Goal: Task Accomplishment & Management: Use online tool/utility

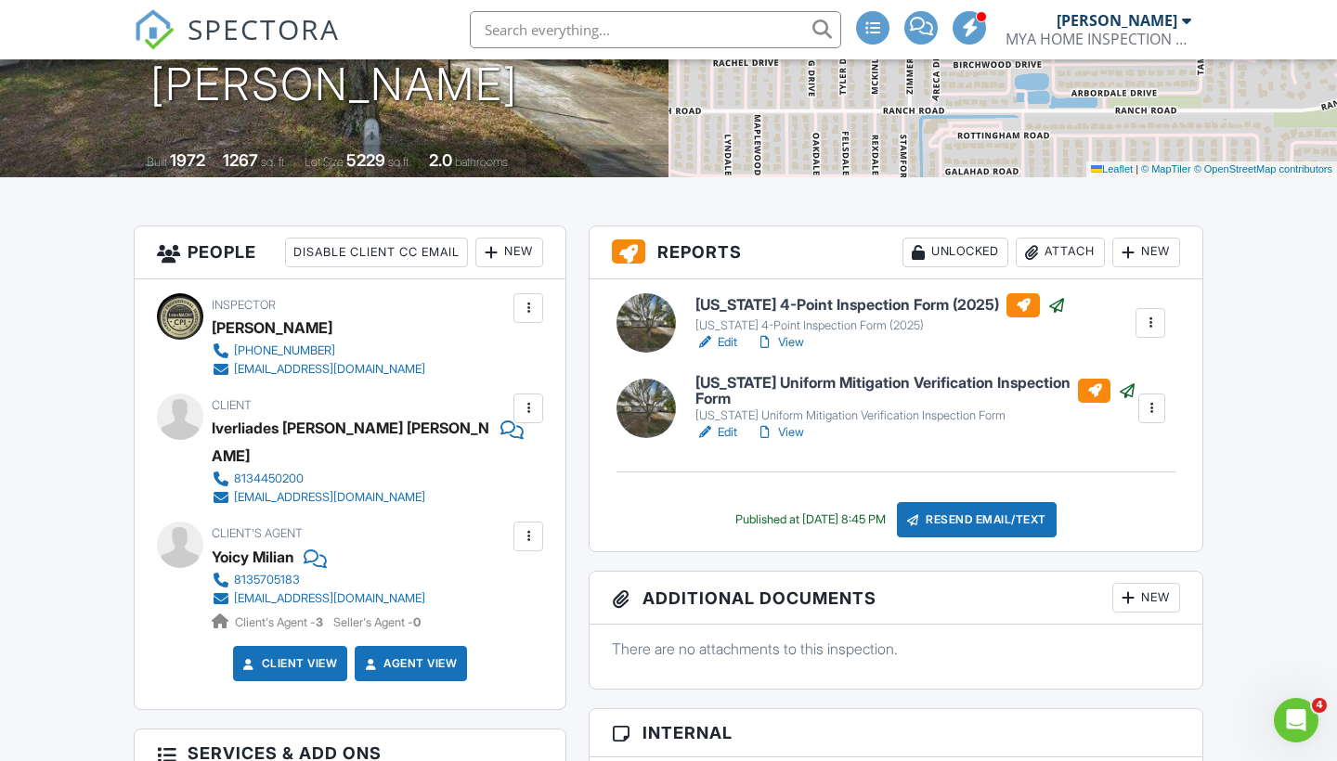
scroll to position [338, 0]
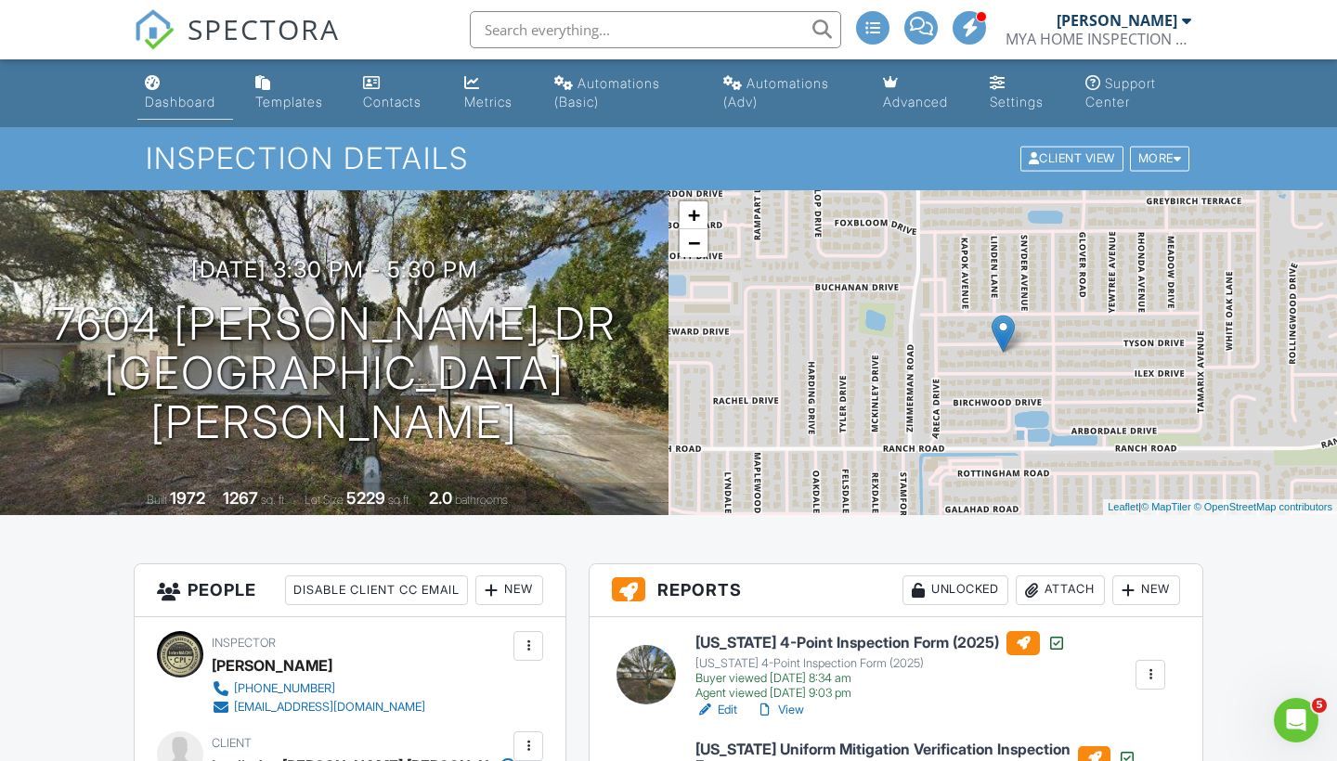
click at [188, 97] on div "Dashboard" at bounding box center [180, 102] width 71 height 16
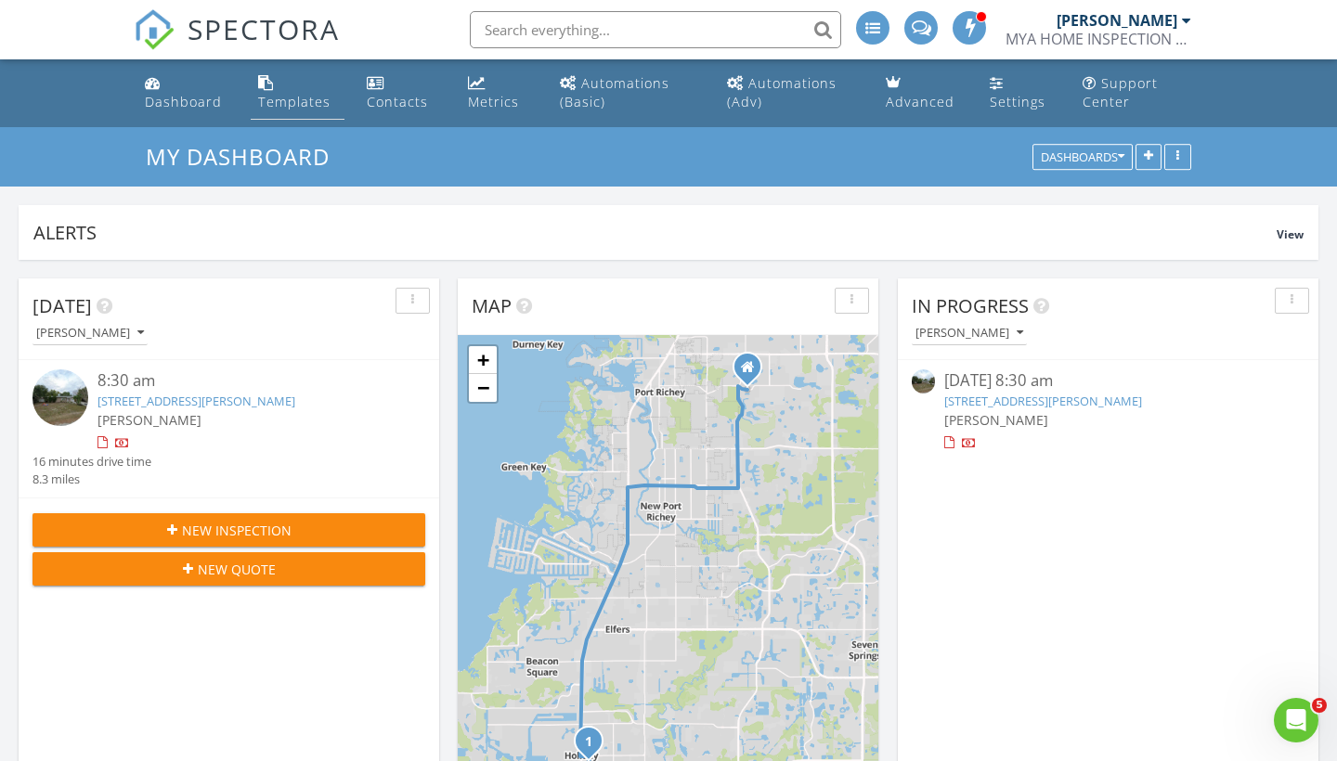
click at [292, 72] on link "Templates" at bounding box center [298, 93] width 94 height 53
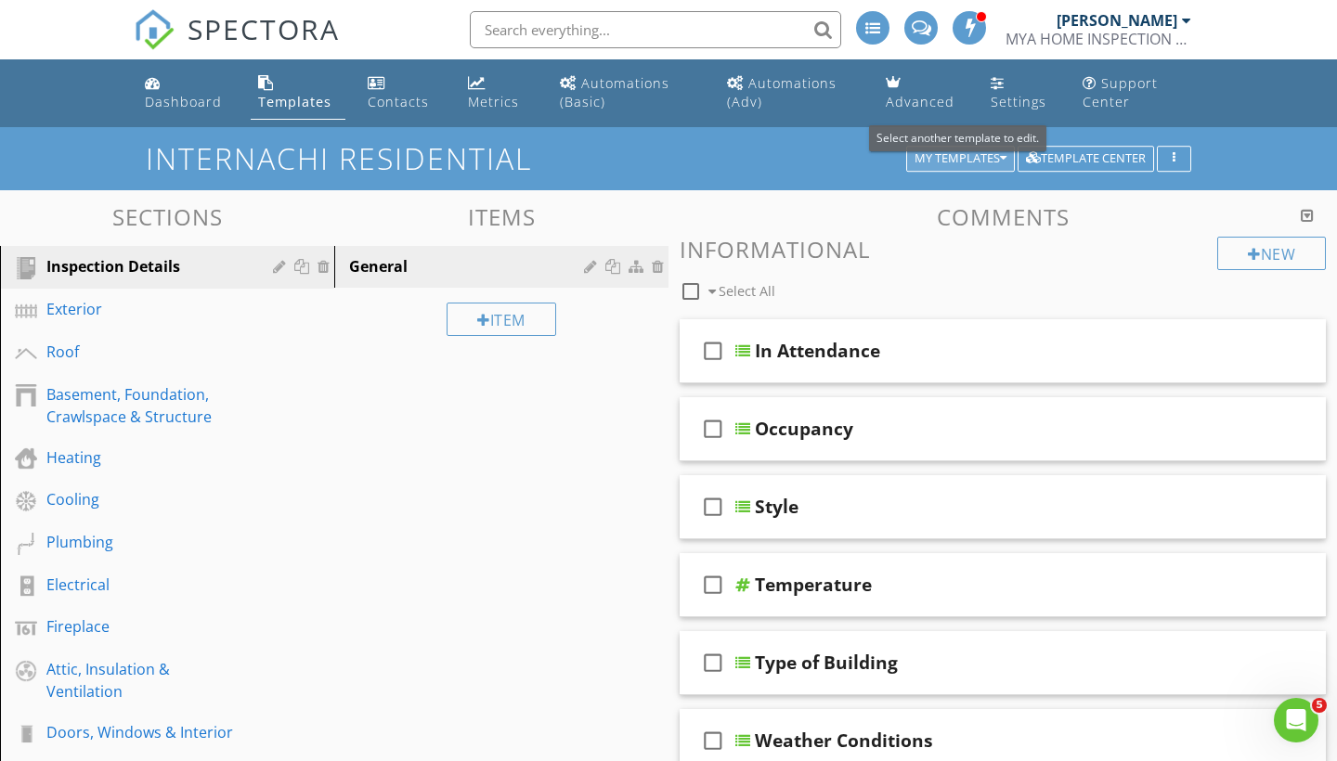
click at [976, 161] on div "My Templates" at bounding box center [961, 158] width 92 height 13
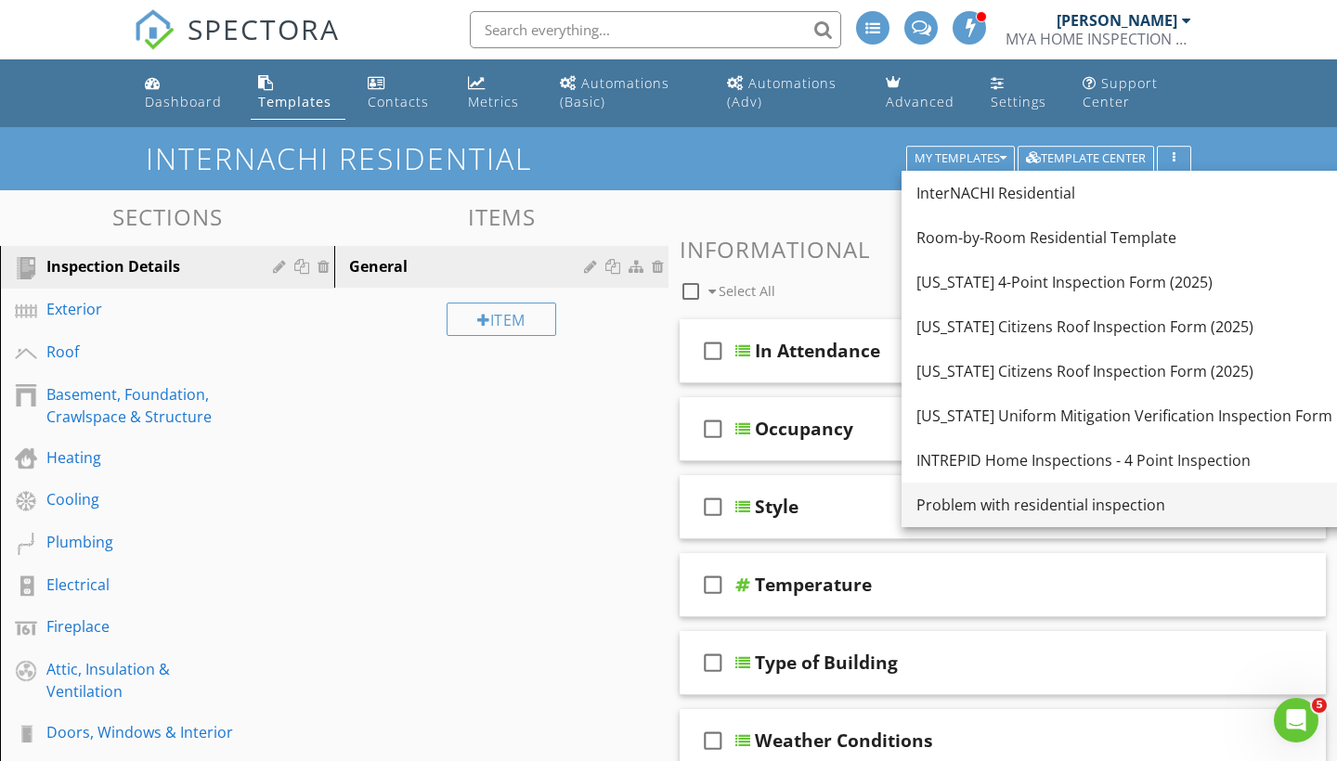
click at [970, 494] on div "Problem with residential inspection" at bounding box center [1124, 505] width 416 height 22
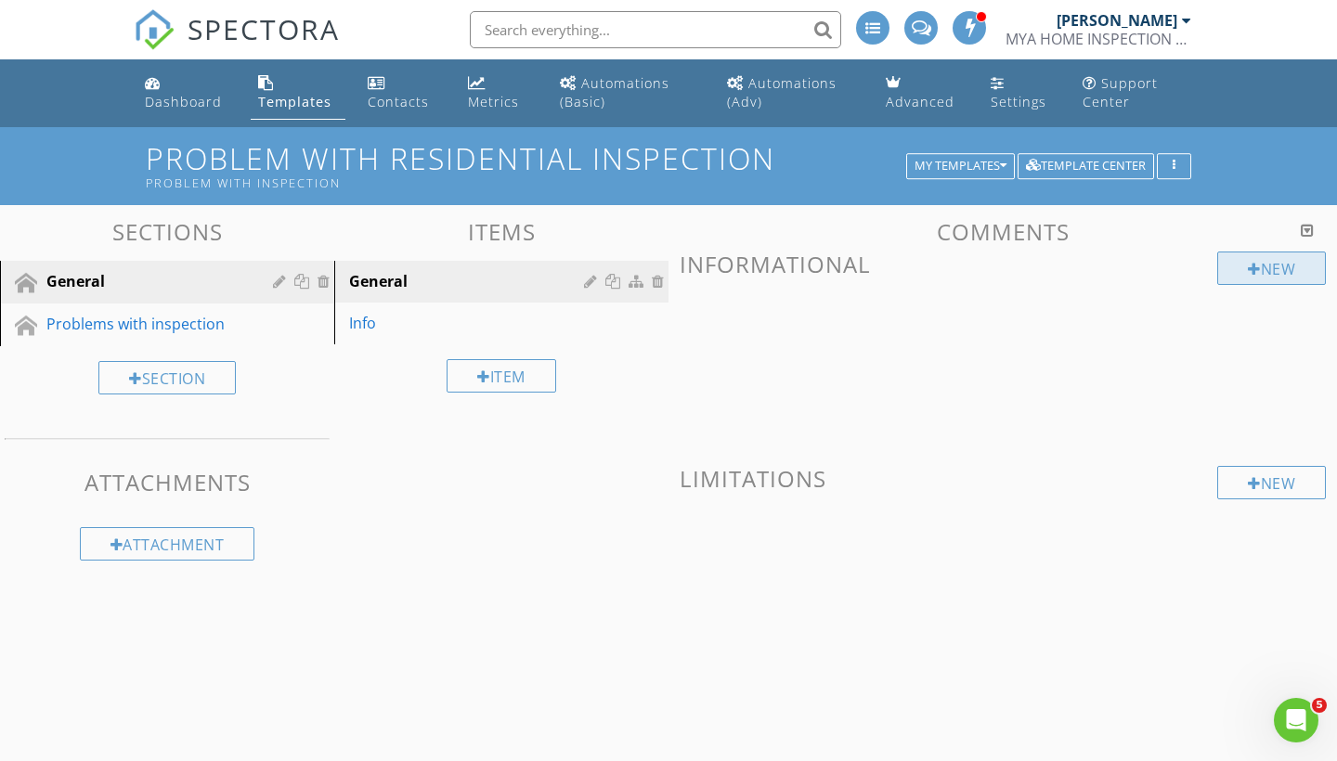
click at [1224, 271] on div "New" at bounding box center [1271, 268] width 109 height 33
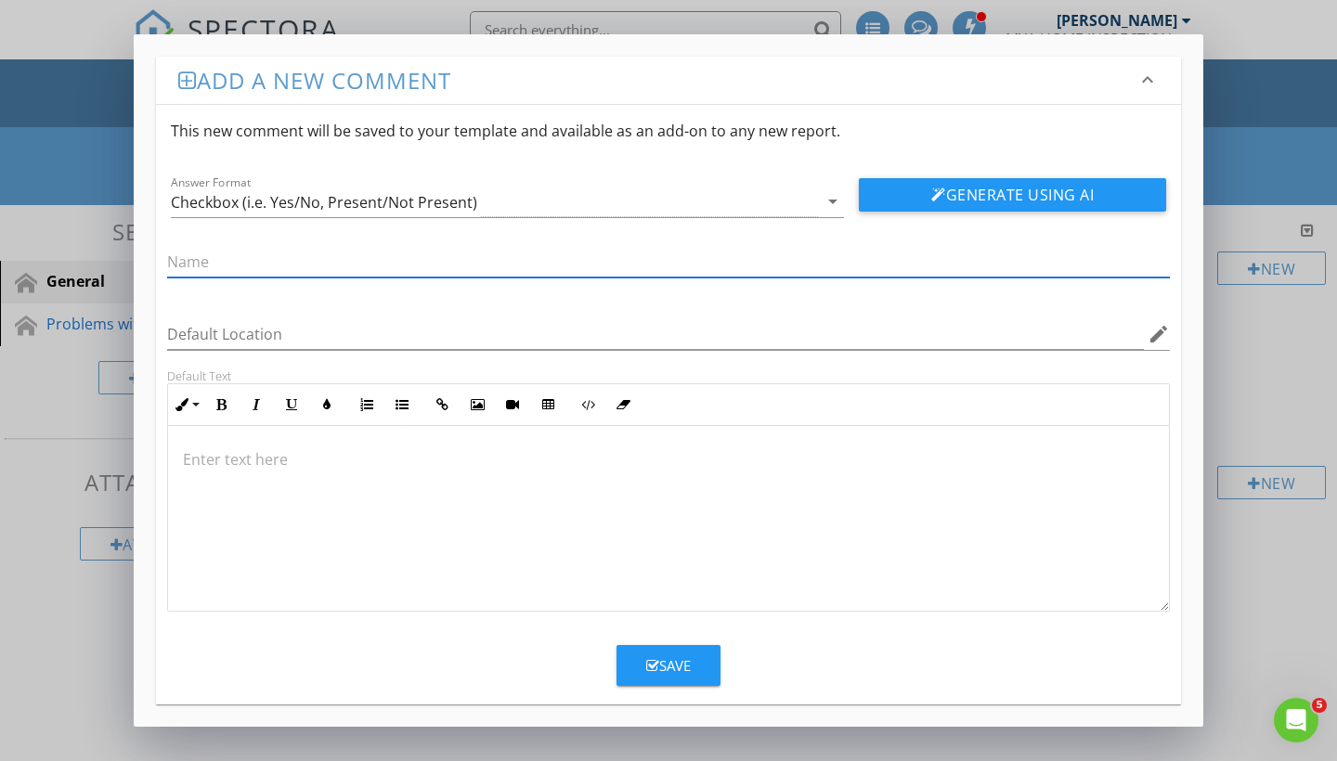
click at [64, 134] on div "Add a new comment keyboard_arrow_down This new comment will be saved to your te…" at bounding box center [668, 380] width 1337 height 761
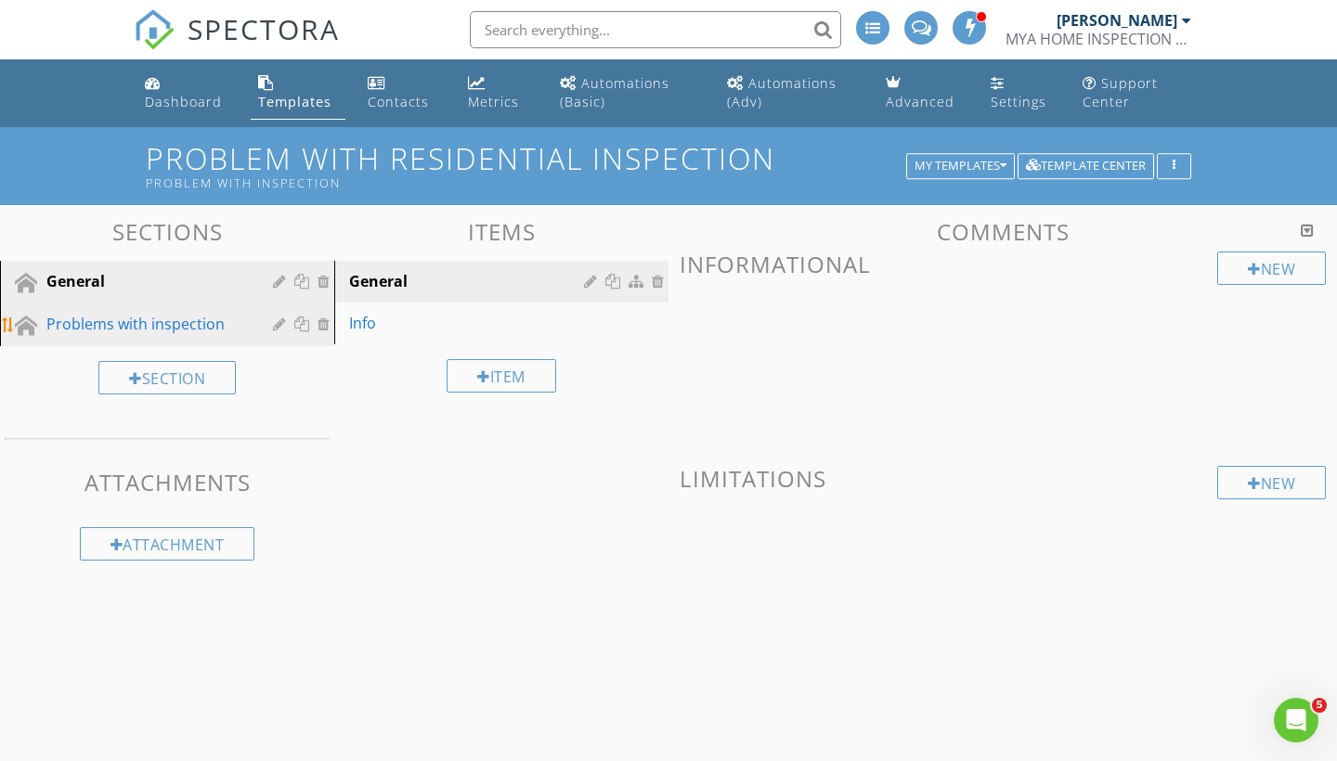
click at [132, 332] on div "Problems with inspection" at bounding box center [146, 324] width 200 height 22
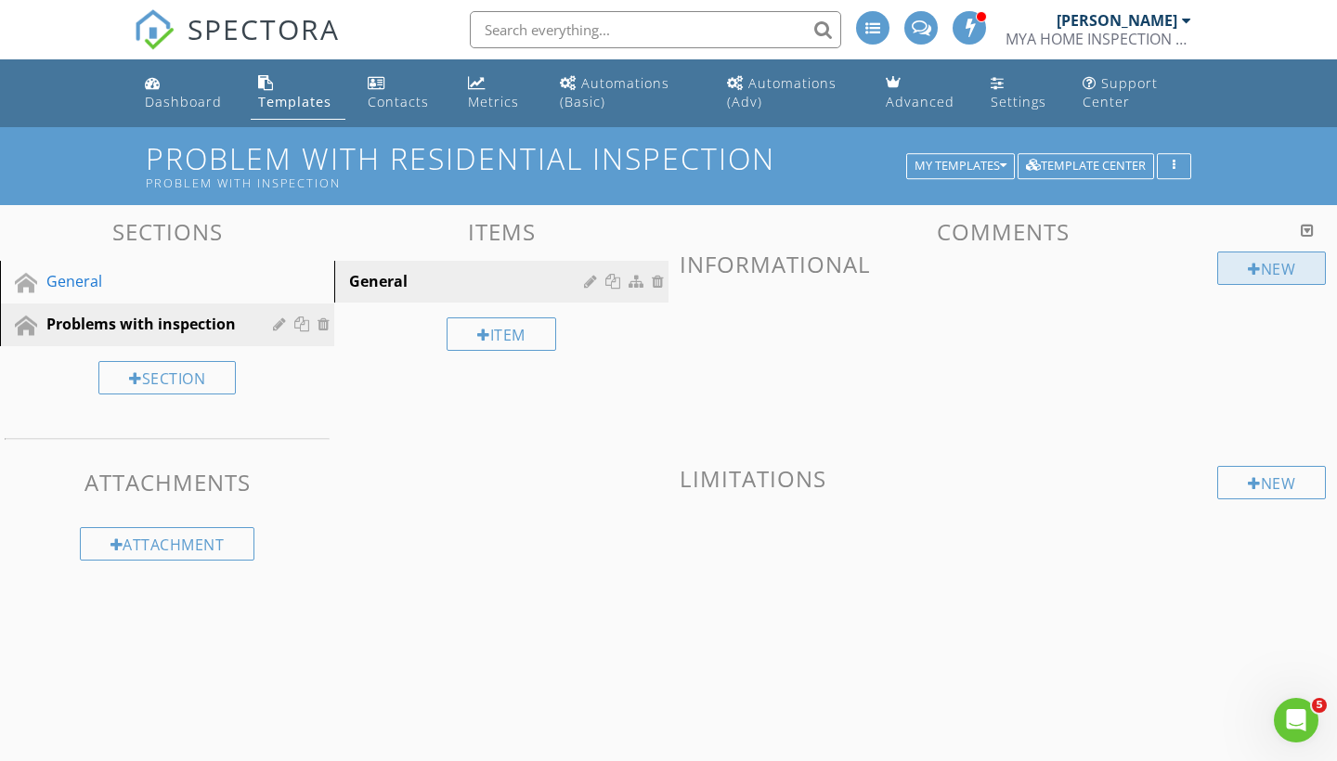
click at [1255, 273] on div at bounding box center [1254, 269] width 13 height 15
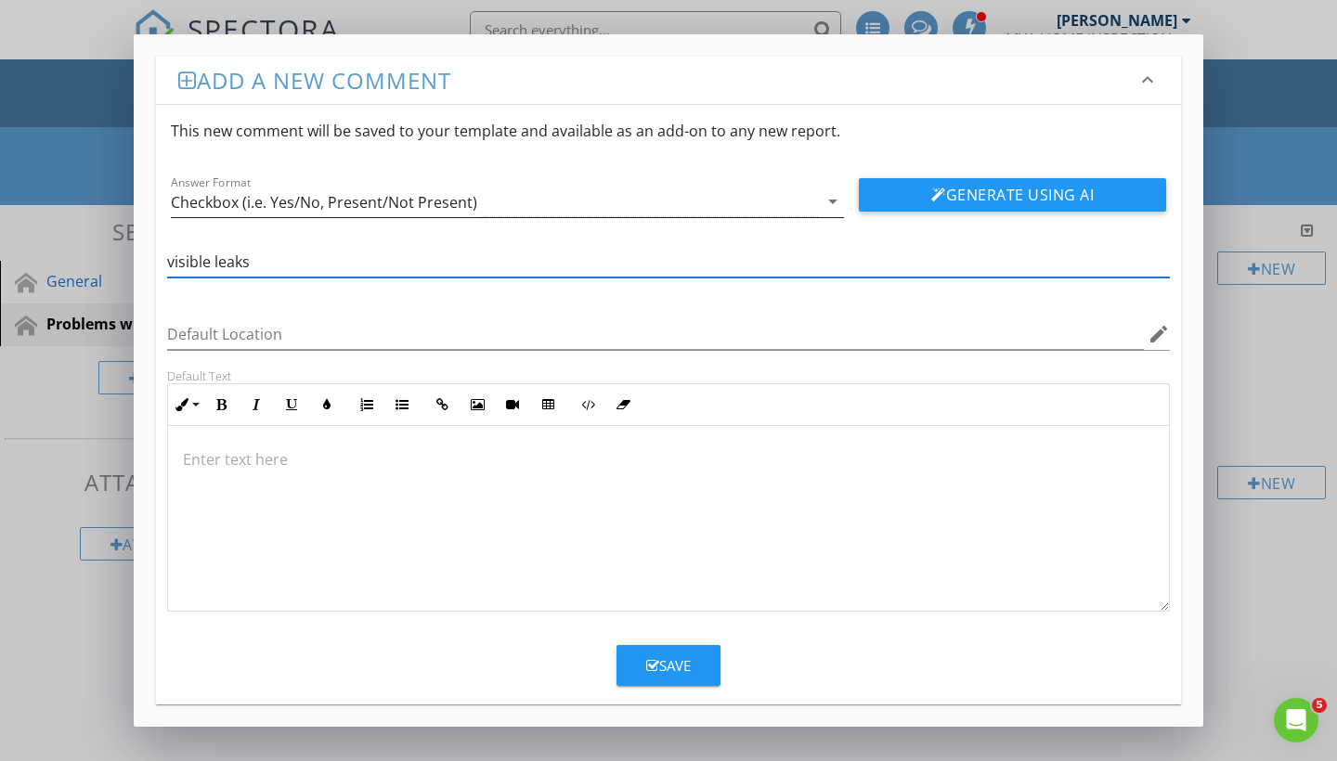
click at [819, 199] on div "arrow_drop_down" at bounding box center [831, 201] width 26 height 22
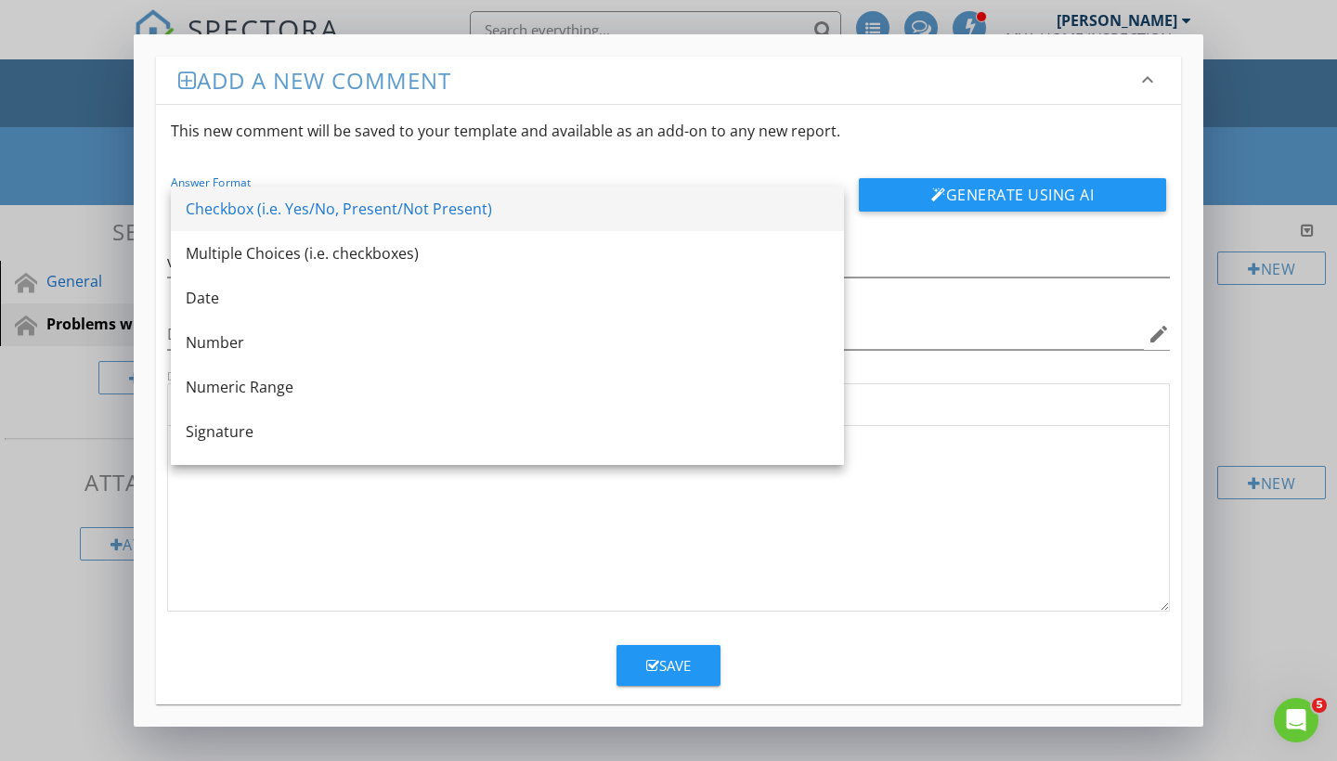
click at [704, 202] on div "Checkbox (i.e. Yes/No, Present/Not Present)" at bounding box center [507, 209] width 643 height 22
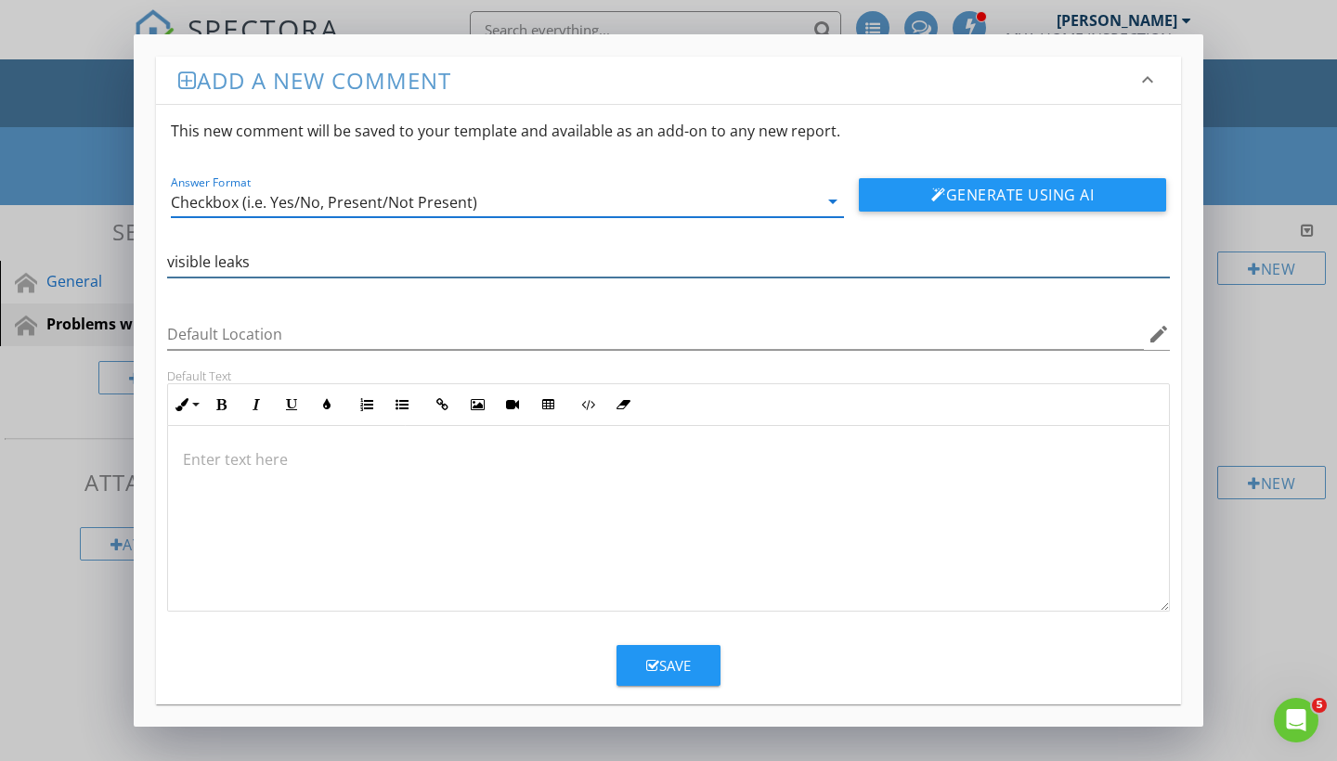
click at [175, 266] on input "visible leaks" at bounding box center [668, 262] width 1003 height 31
type input "Visible leaks"
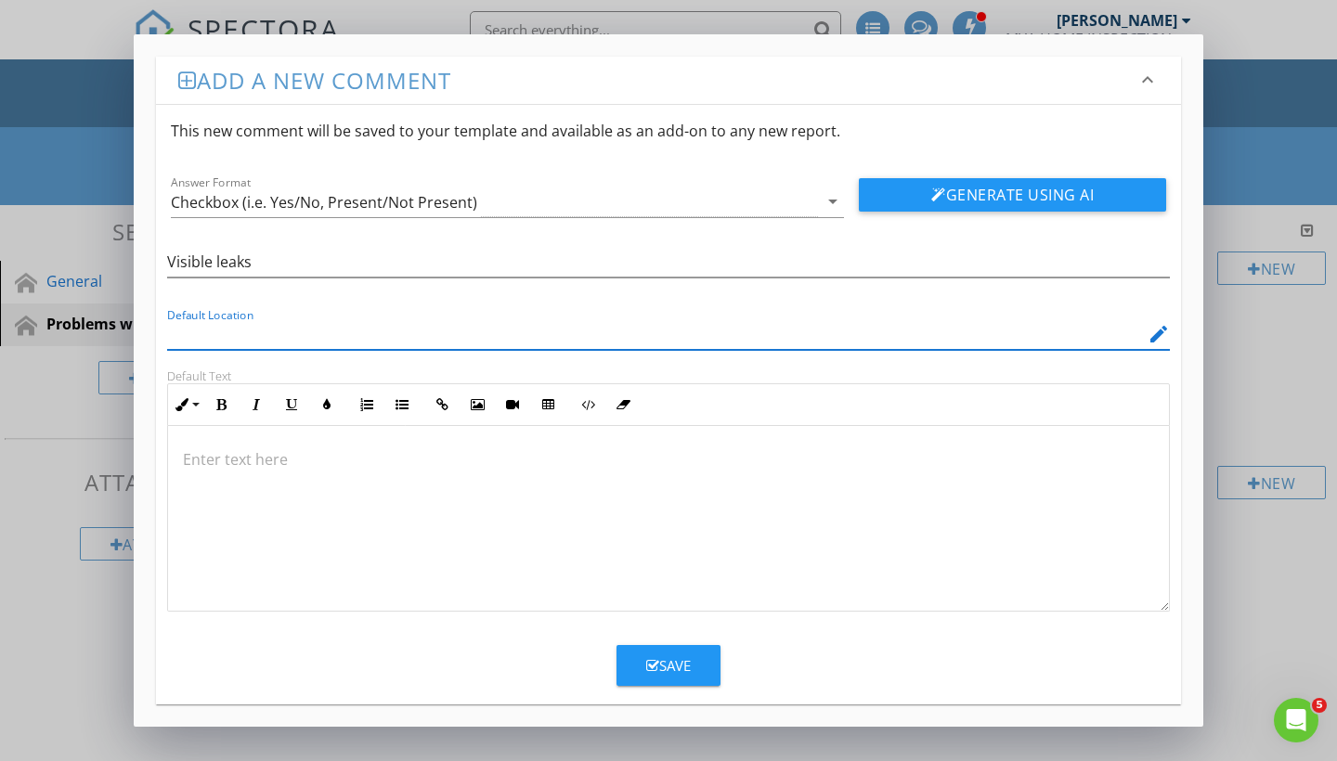
click at [199, 331] on input "Default Location" at bounding box center [655, 334] width 977 height 31
type input "r"
type input "roof/ceiling"
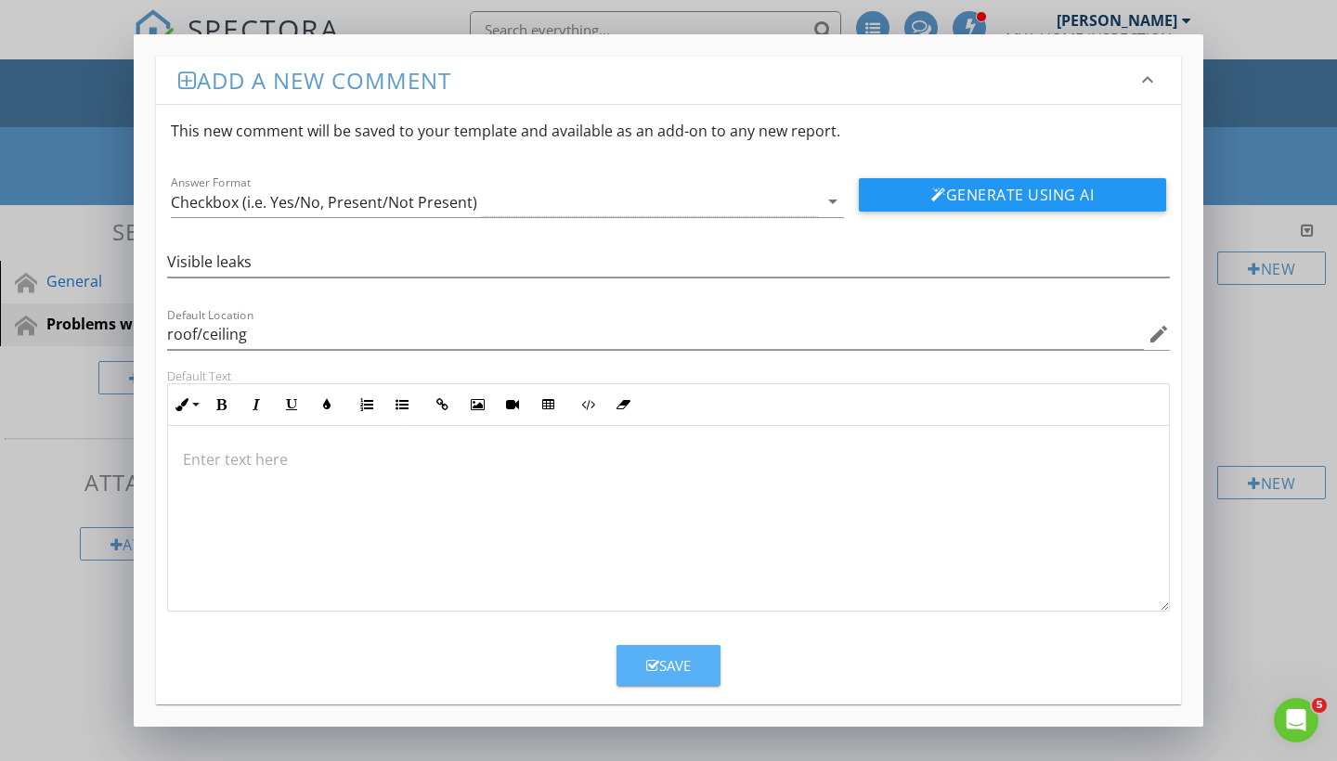
drag, startPoint x: 199, startPoint y: 331, endPoint x: 650, endPoint y: 672, distance: 565.5
click at [650, 672] on icon "button" at bounding box center [652, 666] width 13 height 14
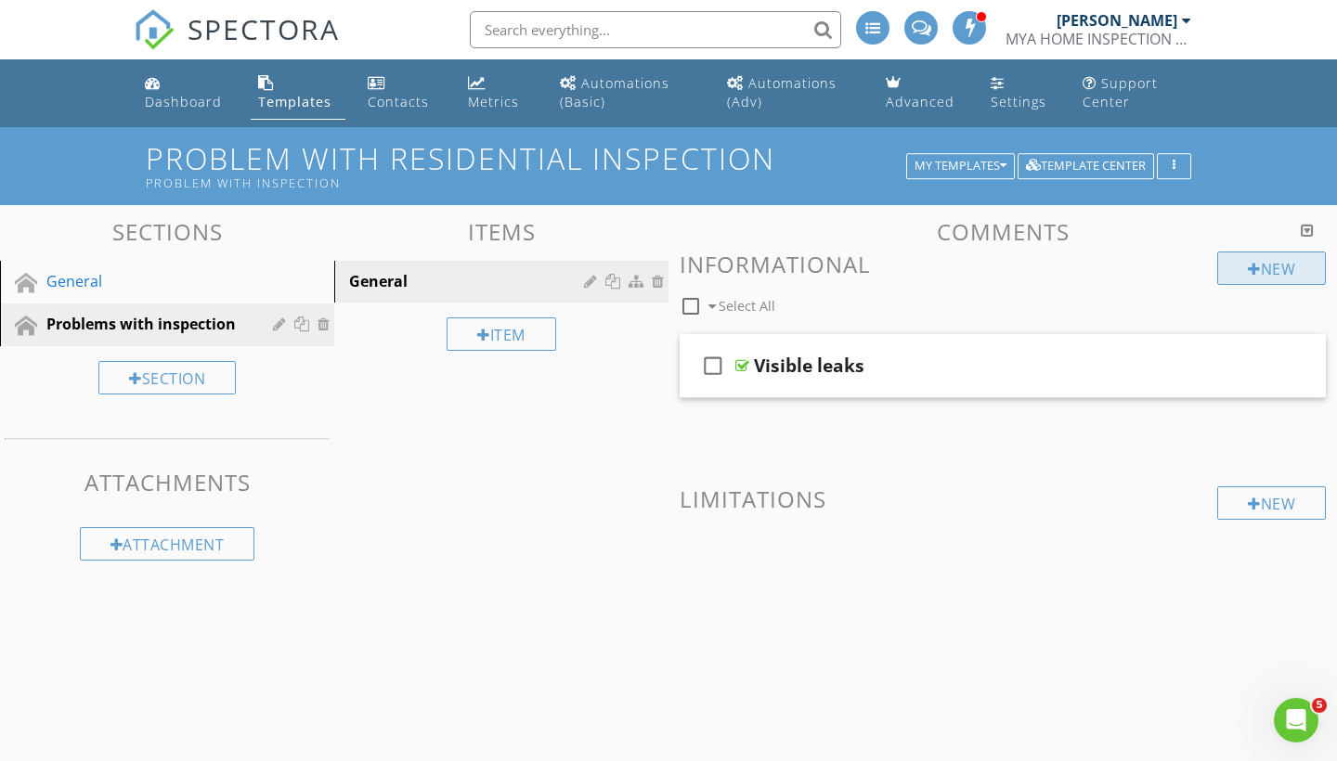
click at [1248, 274] on div at bounding box center [1254, 269] width 13 height 15
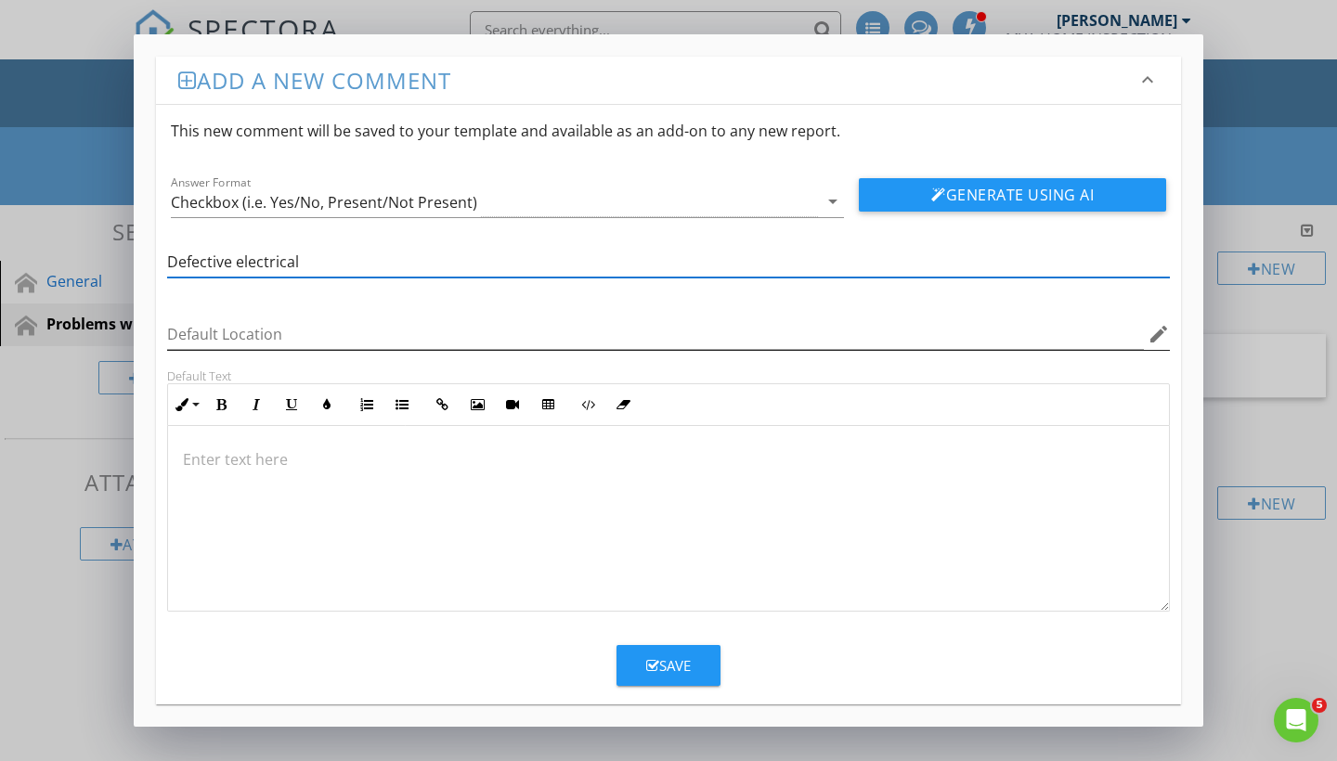
type input "Defective electrical"
click at [513, 343] on input "Default Location" at bounding box center [655, 334] width 977 height 31
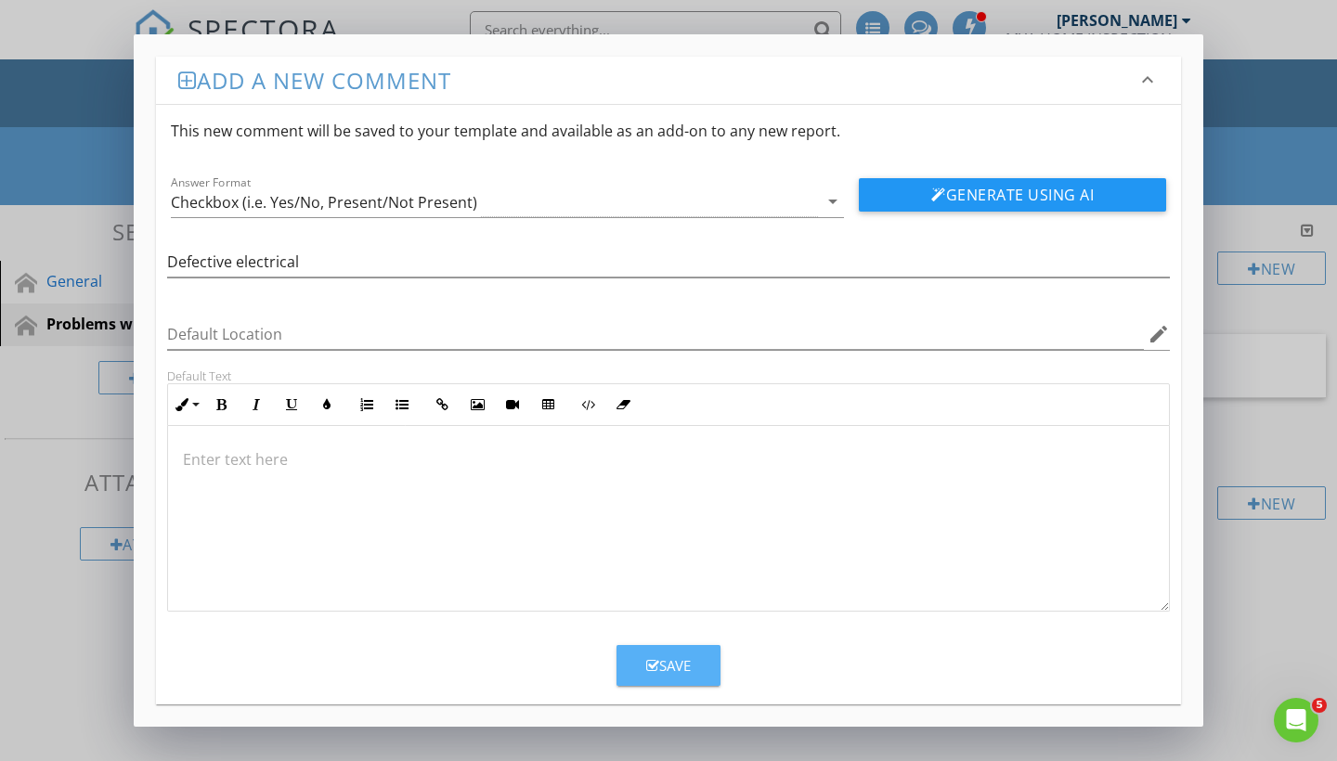
click at [654, 656] on div "Save" at bounding box center [668, 666] width 45 height 21
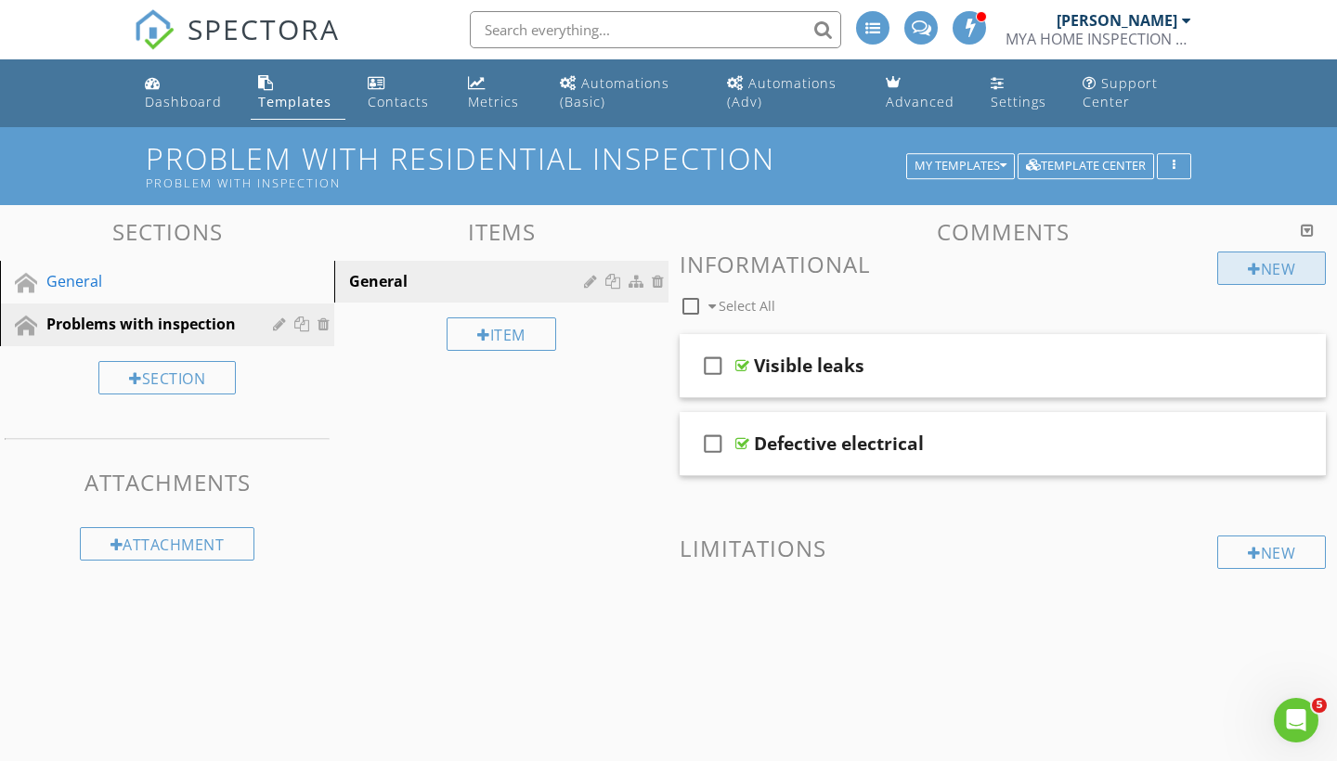
click at [1261, 275] on div "New" at bounding box center [1271, 268] width 109 height 33
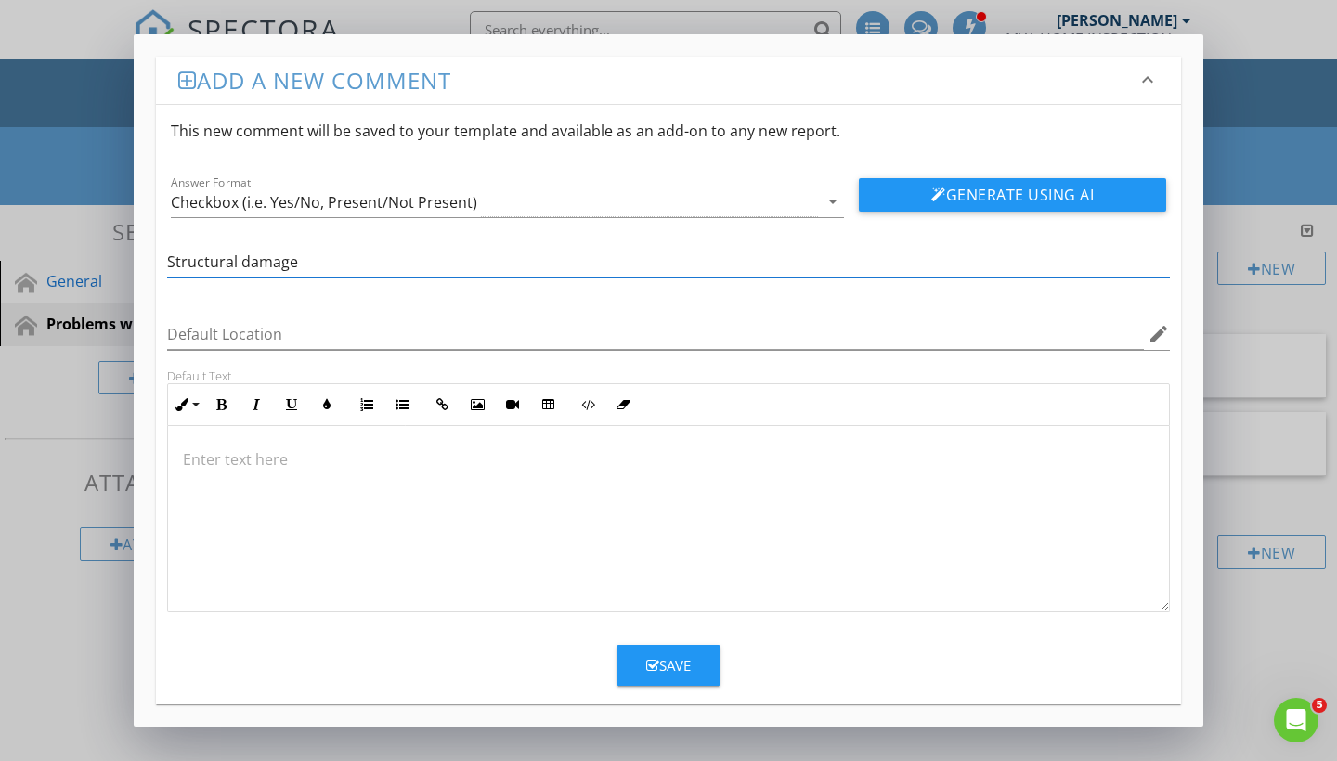
type input "Structural damage"
click at [657, 659] on icon "button" at bounding box center [652, 666] width 13 height 14
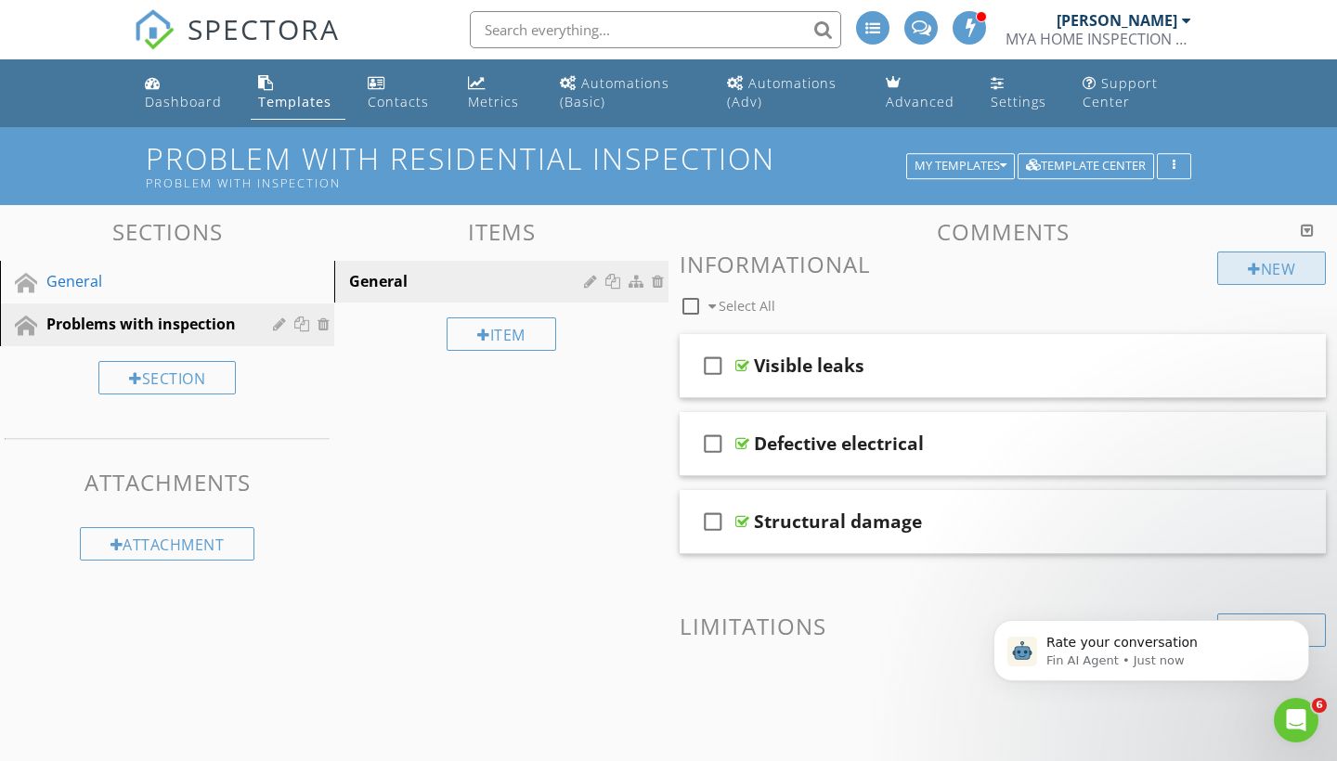
click at [1269, 271] on div "New" at bounding box center [1271, 268] width 109 height 33
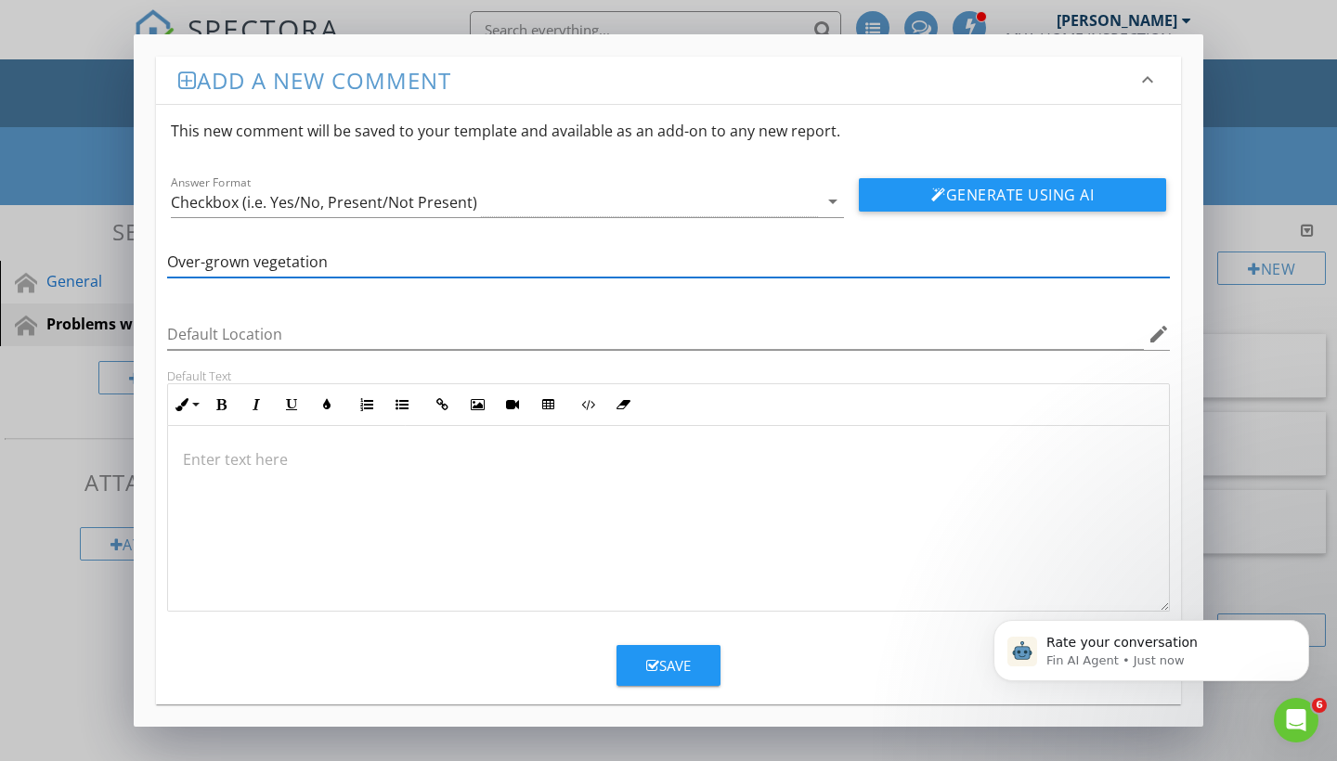
type input "Over-grown vegetation"
click at [701, 650] on button "Save" at bounding box center [669, 665] width 104 height 41
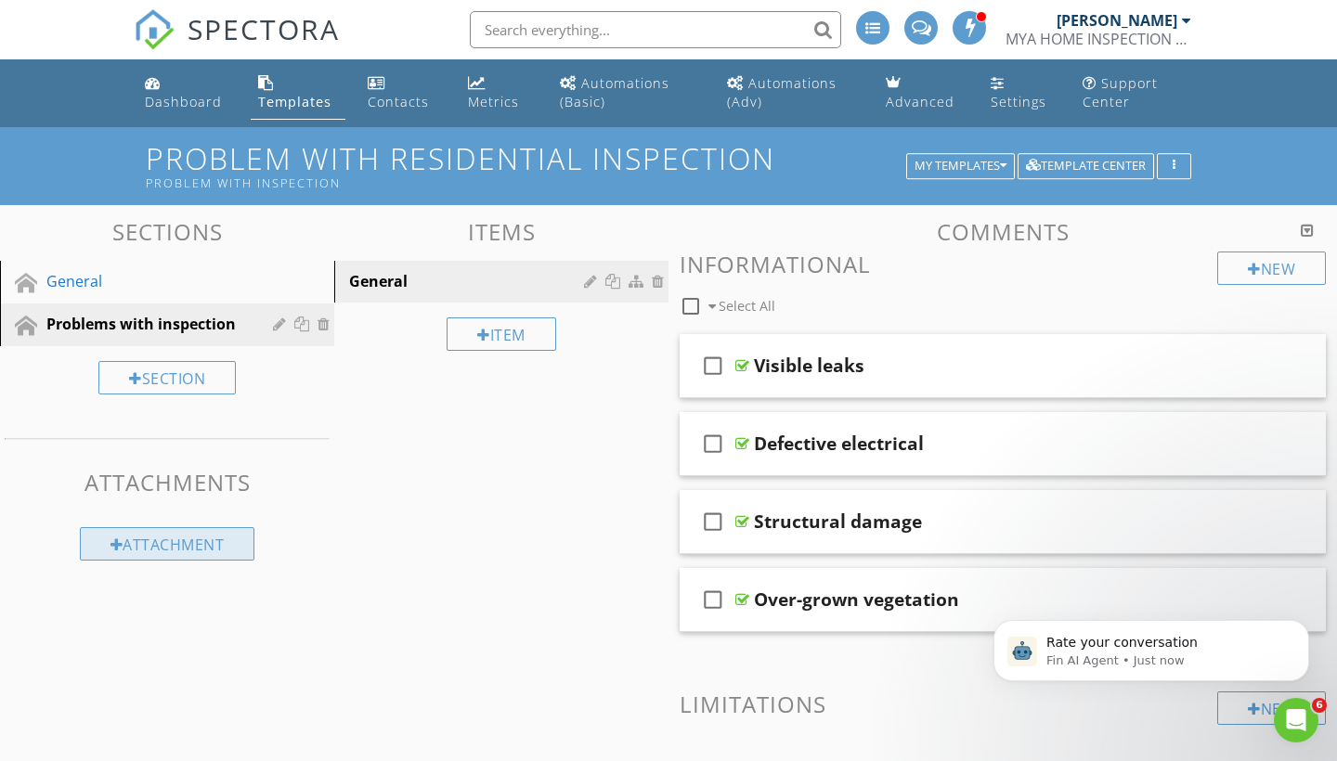
click at [159, 551] on div "Attachment" at bounding box center [167, 543] width 175 height 33
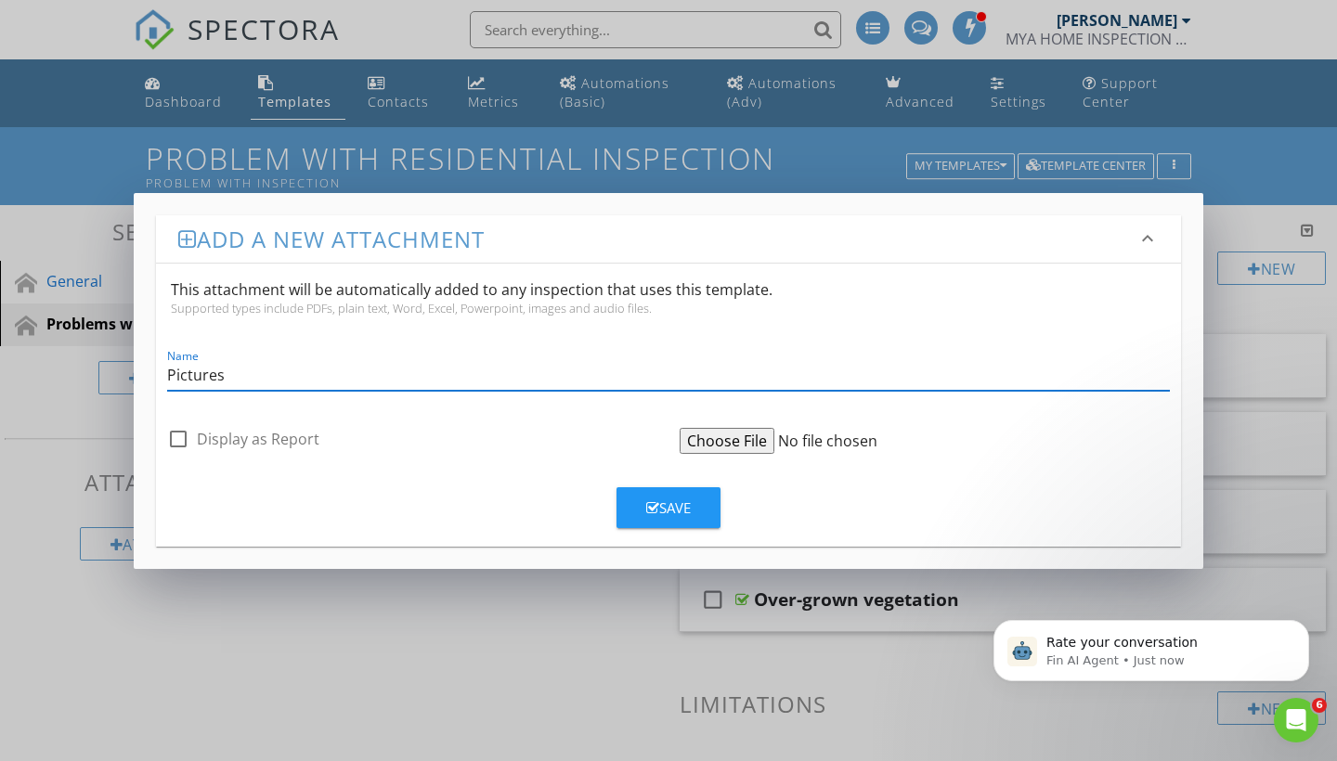
type input "Pictures"
click at [646, 515] on div "Save" at bounding box center [668, 508] width 45 height 21
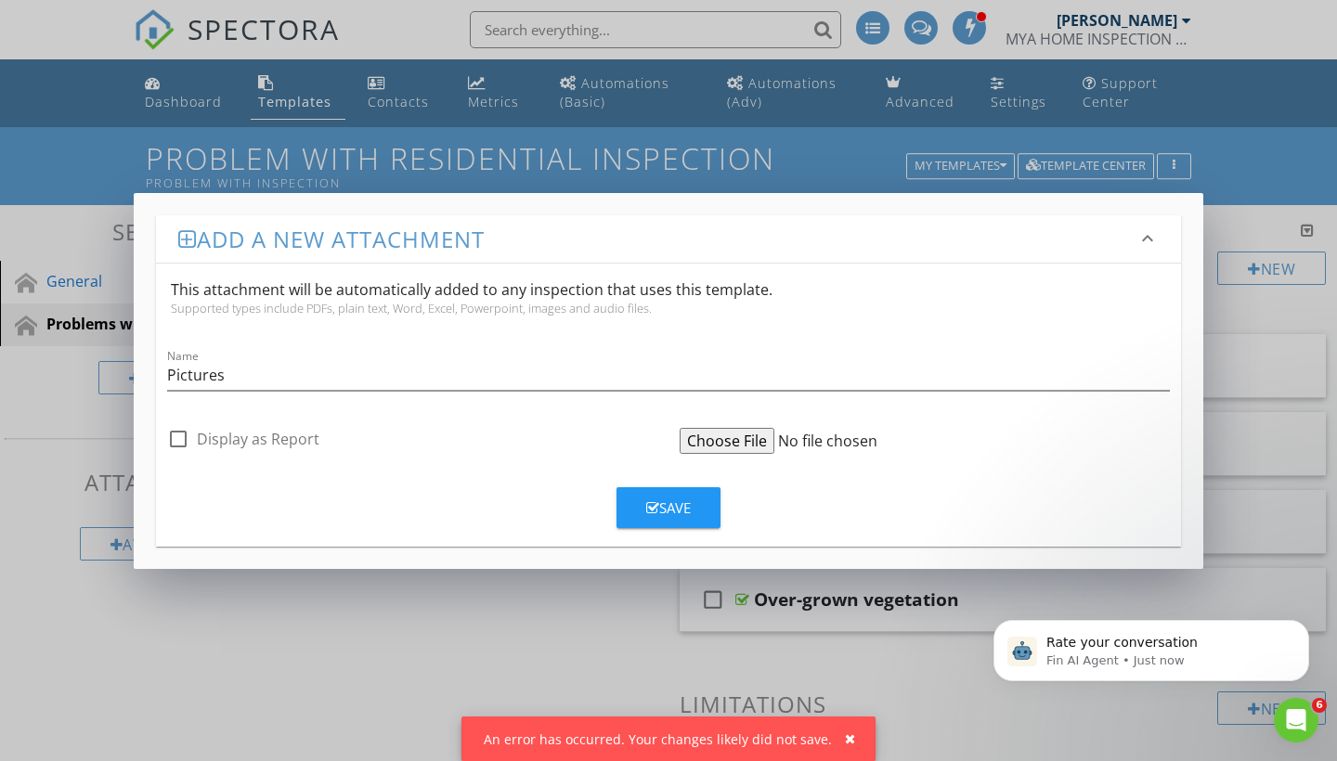
click at [721, 445] on input "file" at bounding box center [822, 441] width 284 height 26
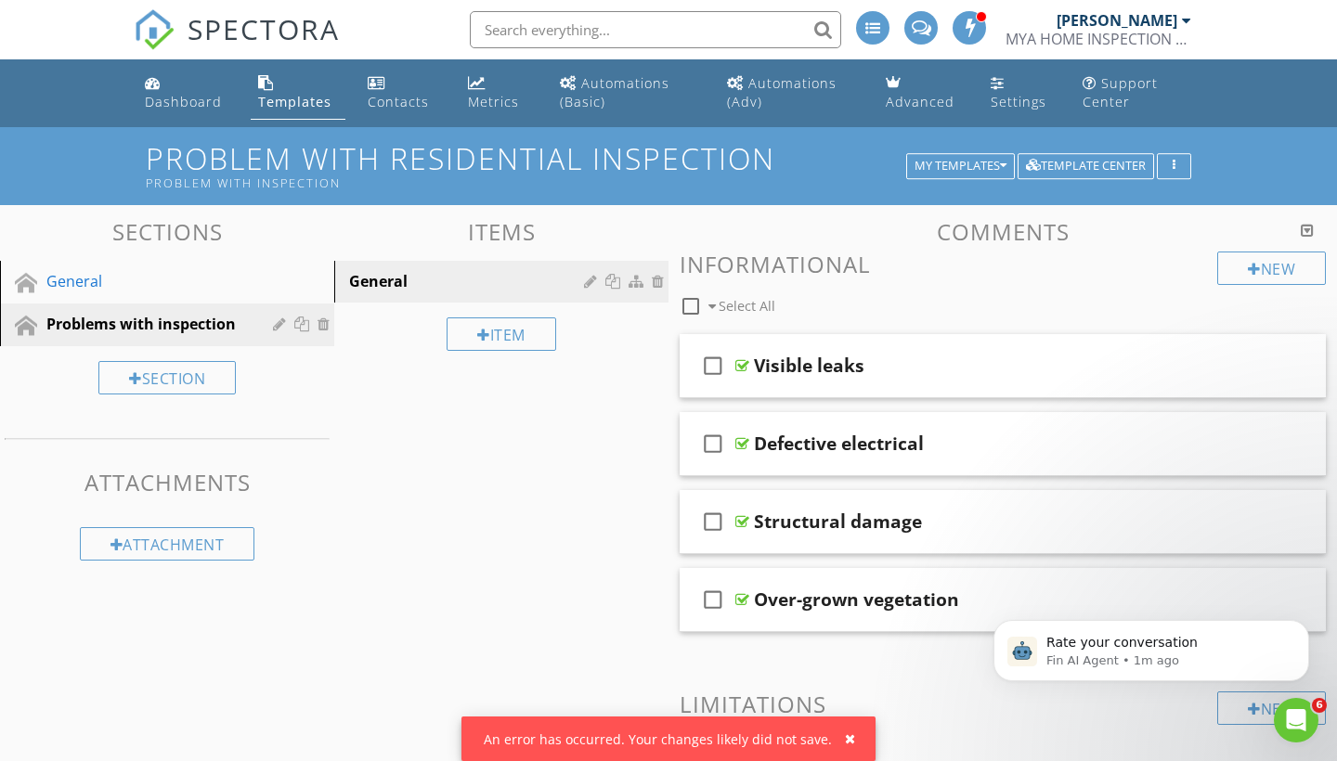
click at [140, 579] on div at bounding box center [668, 380] width 1337 height 761
click at [143, 548] on div "Attachment" at bounding box center [167, 543] width 175 height 33
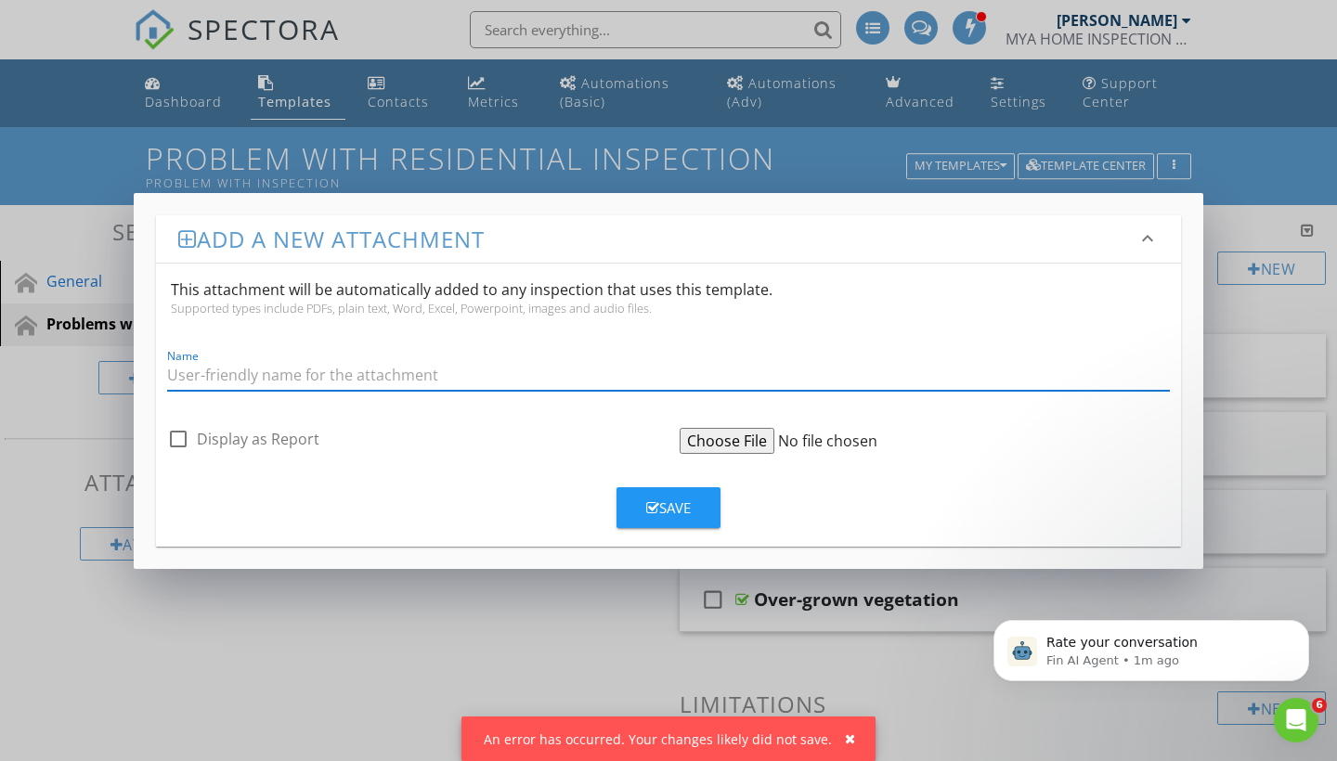
click at [702, 443] on input "file" at bounding box center [822, 441] width 284 height 26
type input "C:\fakepath\IMG_5609.JPG"
click at [382, 372] on input "Name" at bounding box center [668, 375] width 1003 height 31
type input "M"
type input "Info"
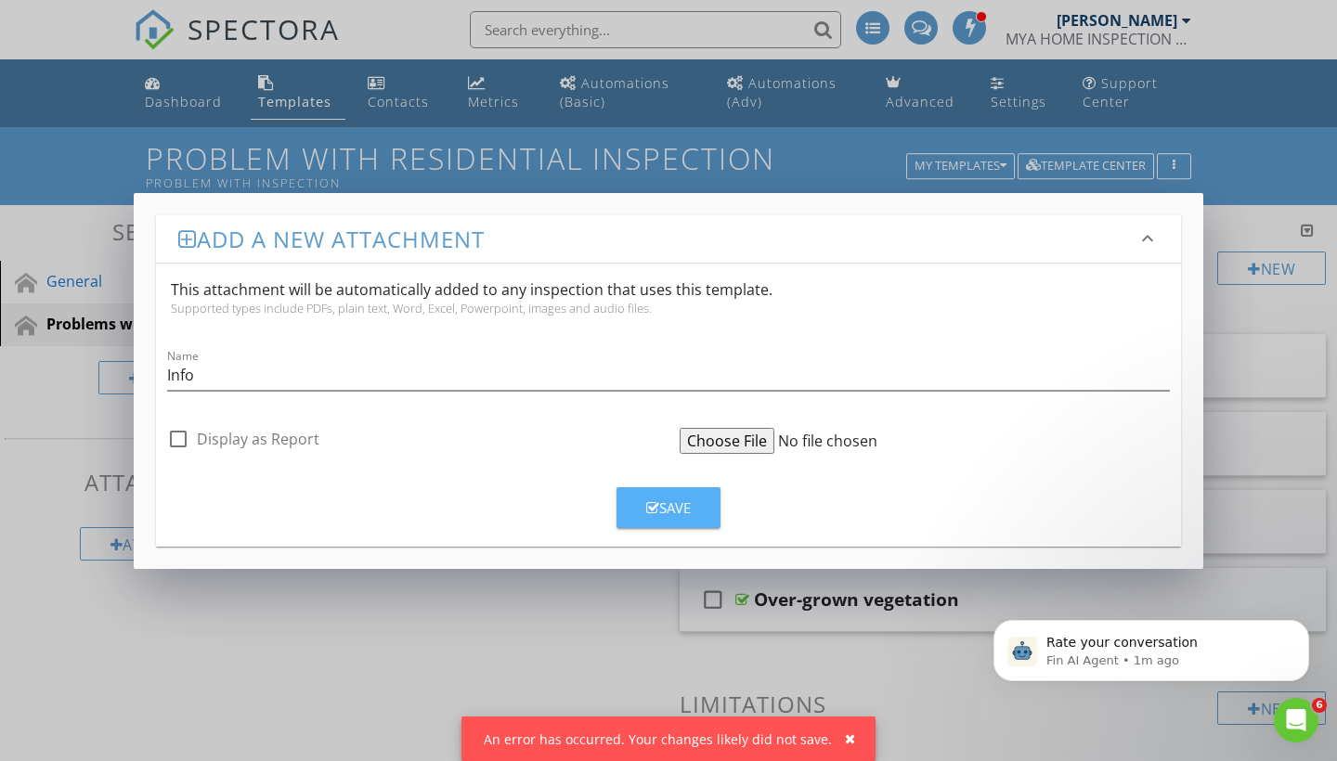
click at [641, 524] on button "Save" at bounding box center [669, 507] width 104 height 41
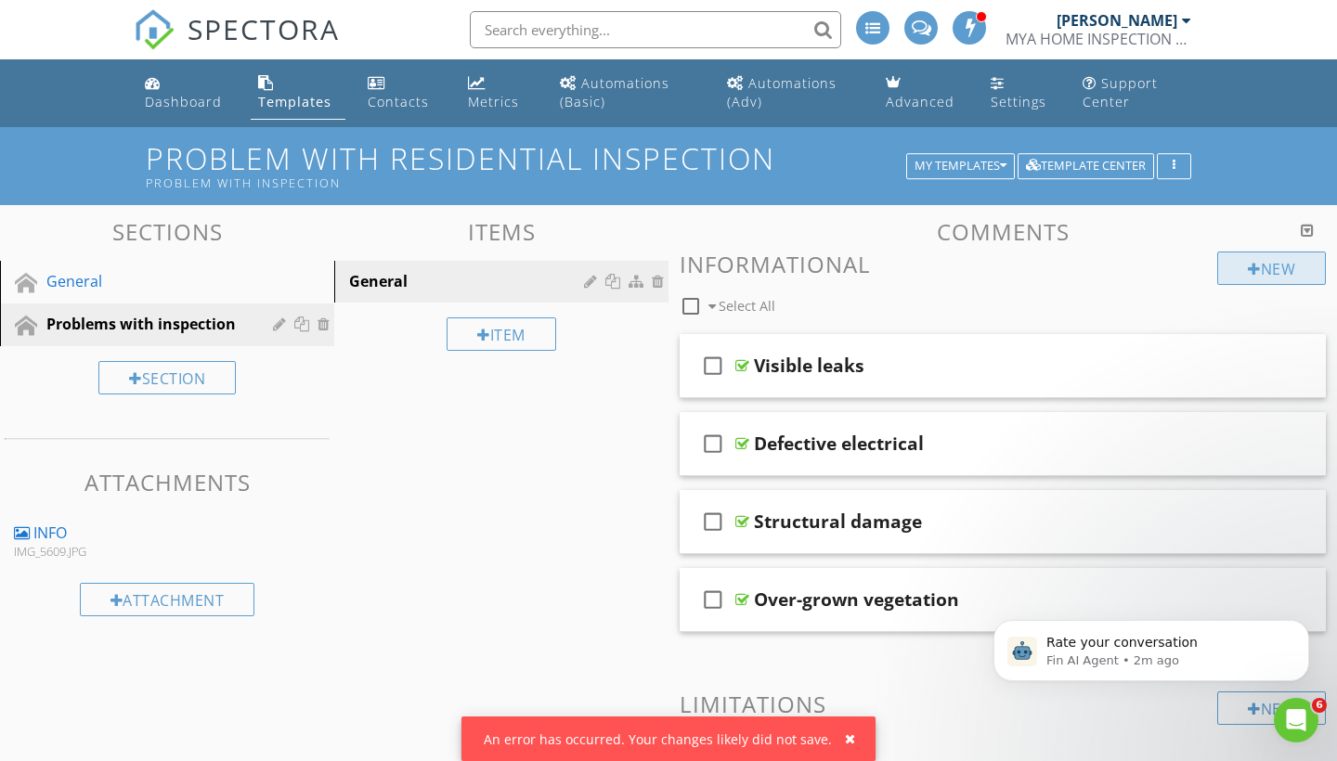
click at [1278, 275] on div "New" at bounding box center [1271, 268] width 109 height 33
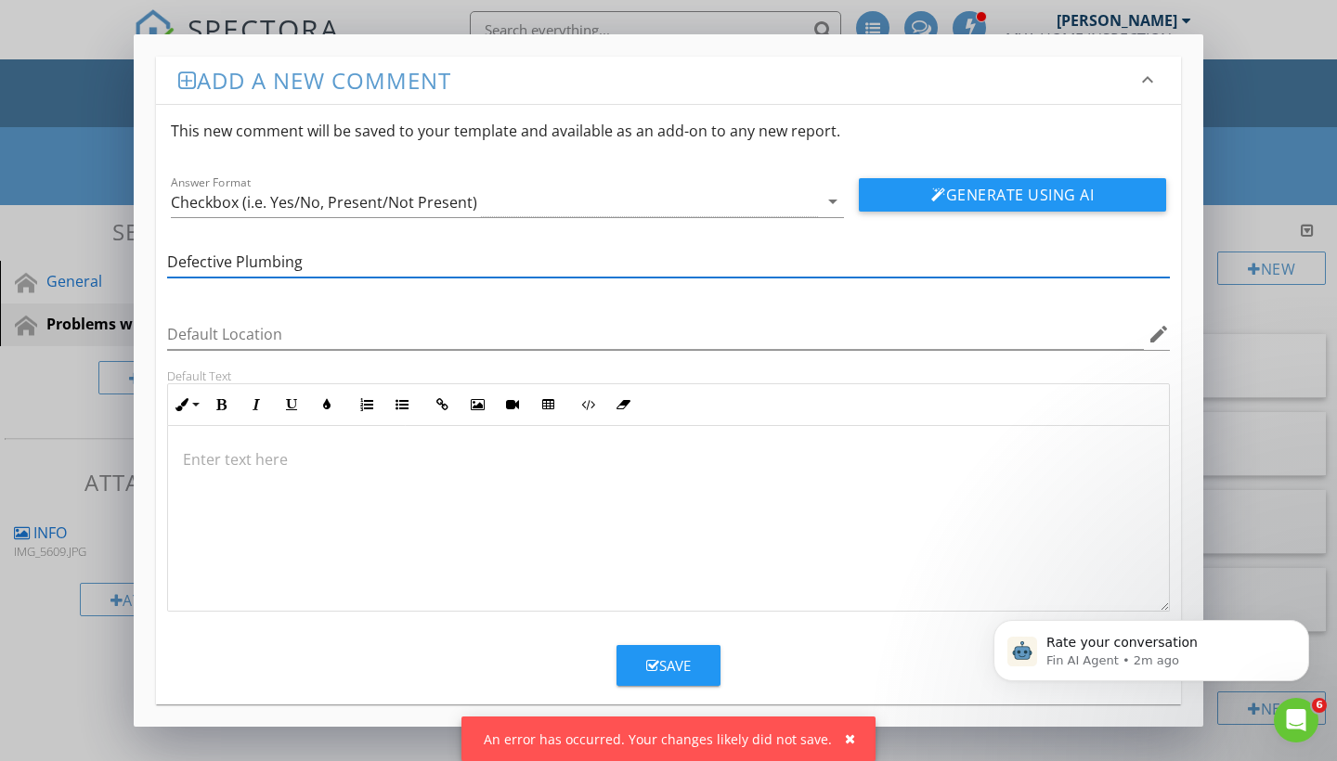
type input "Defective Plumbing"
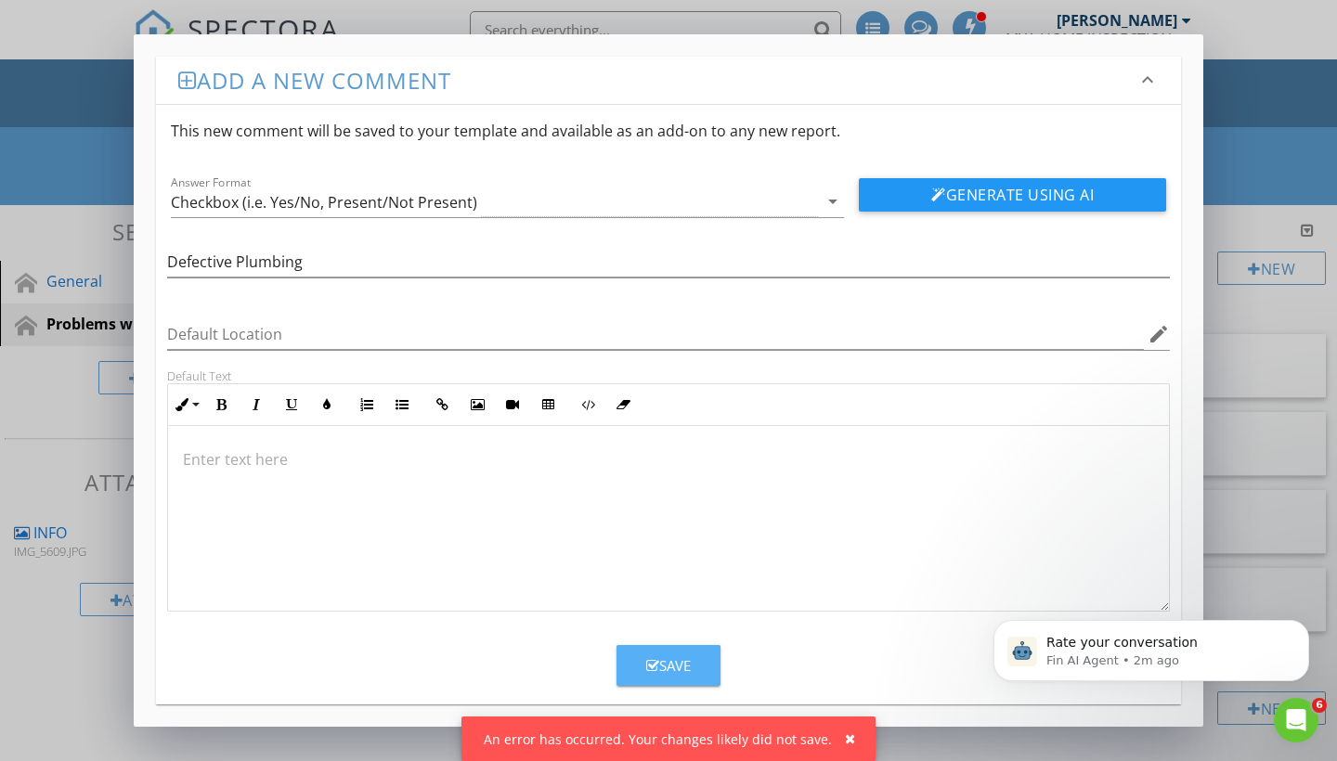
click at [682, 668] on div "Save" at bounding box center [668, 666] width 45 height 21
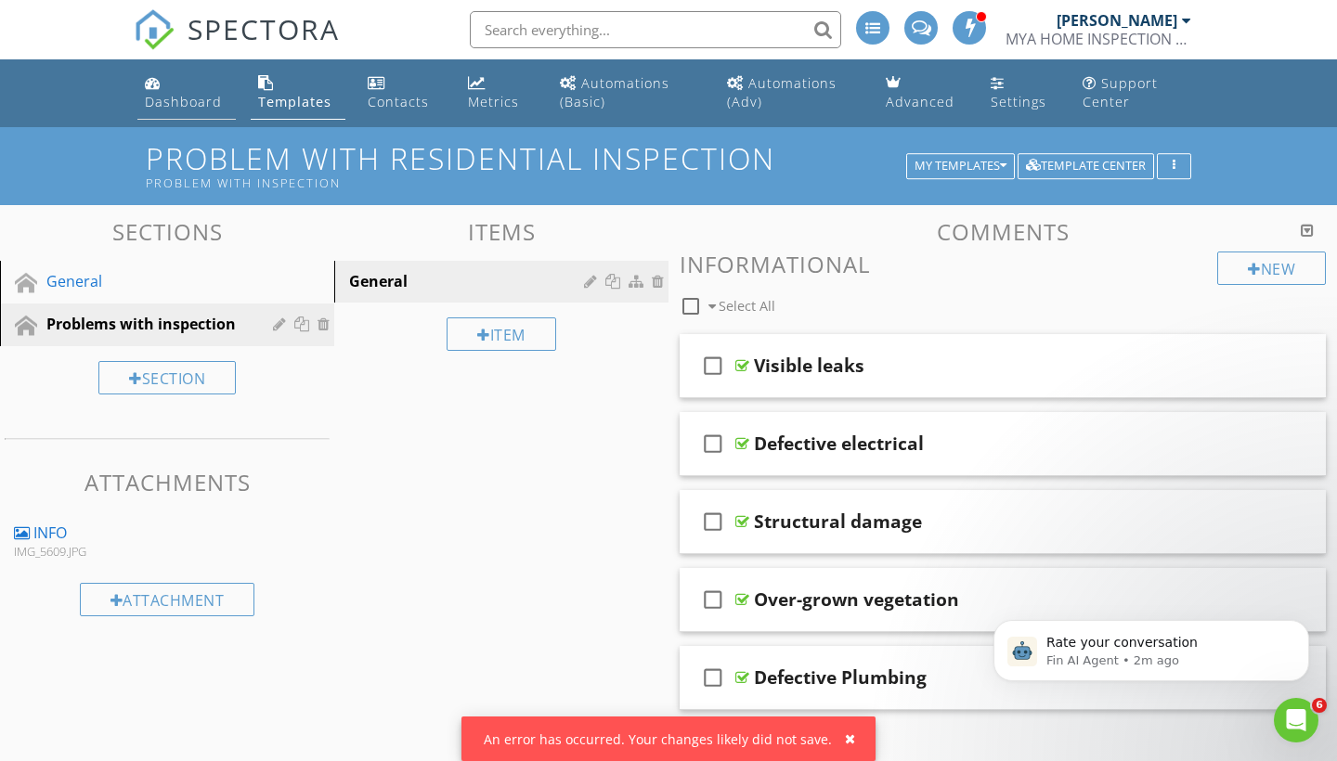
click at [180, 97] on div "Dashboard" at bounding box center [183, 102] width 77 height 18
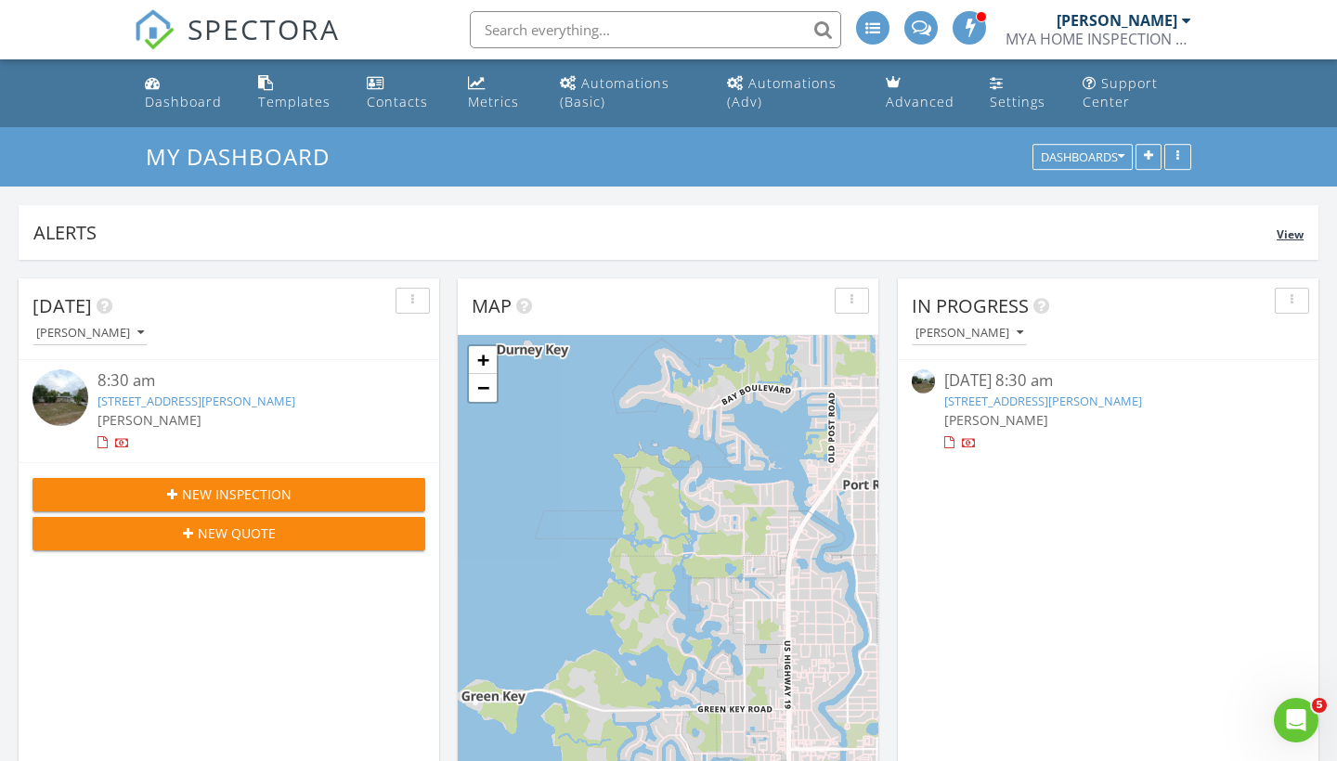
scroll to position [1691, 1338]
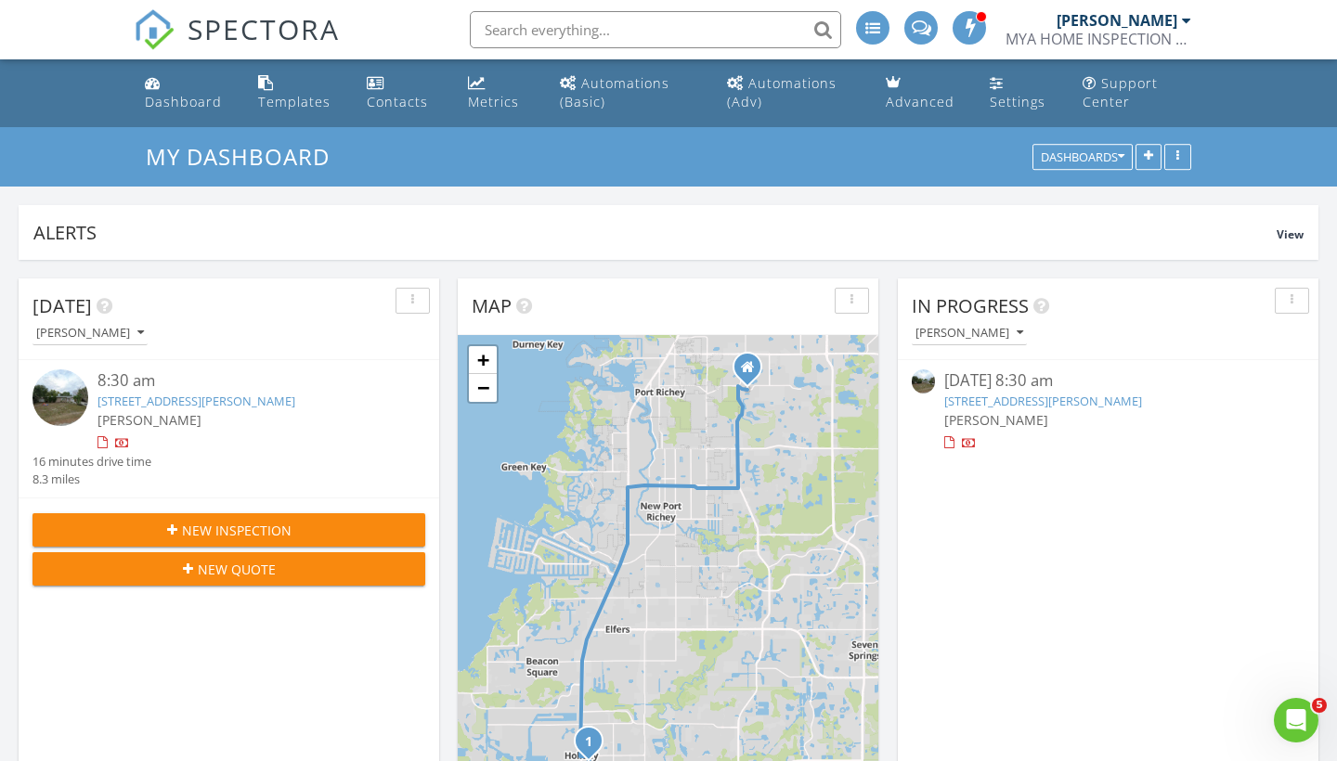
click at [176, 404] on link "[STREET_ADDRESS][PERSON_NAME]" at bounding box center [196, 401] width 198 height 17
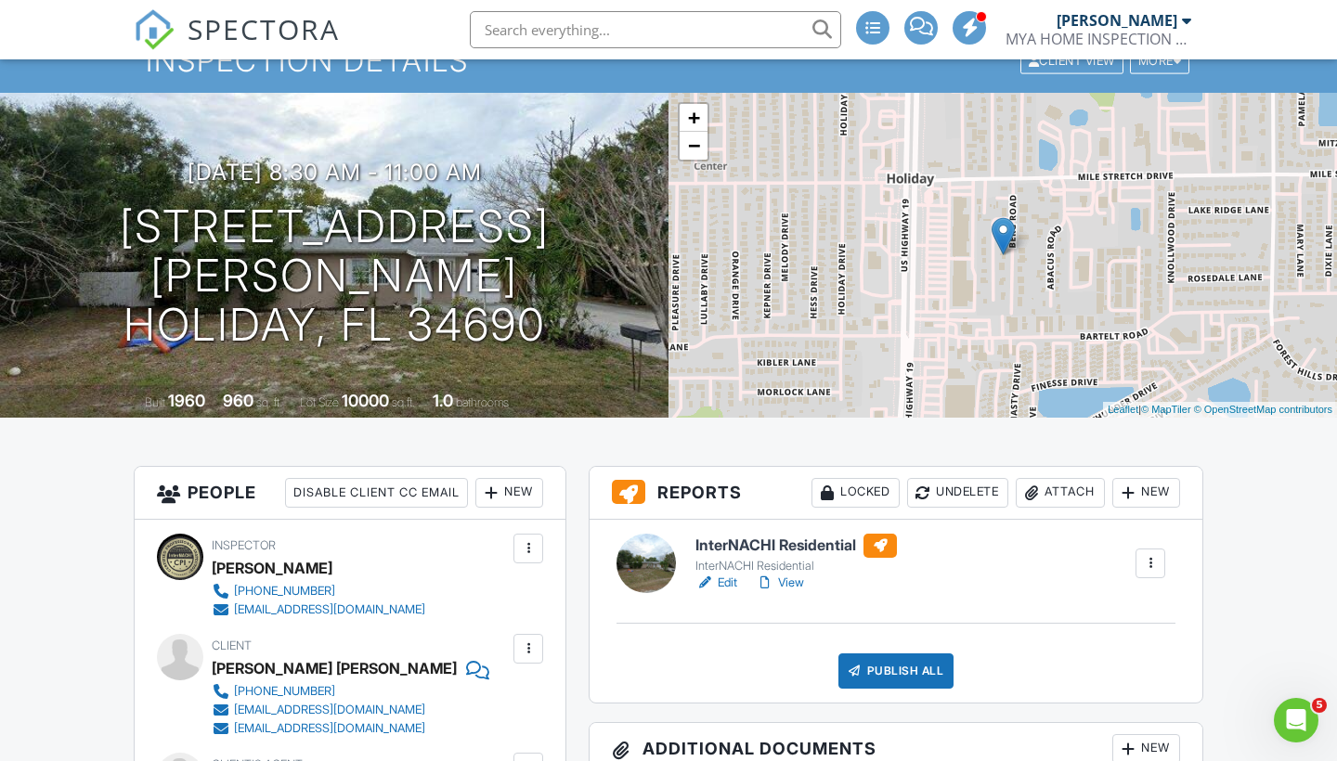
click at [1146, 497] on div "New" at bounding box center [1146, 493] width 68 height 30
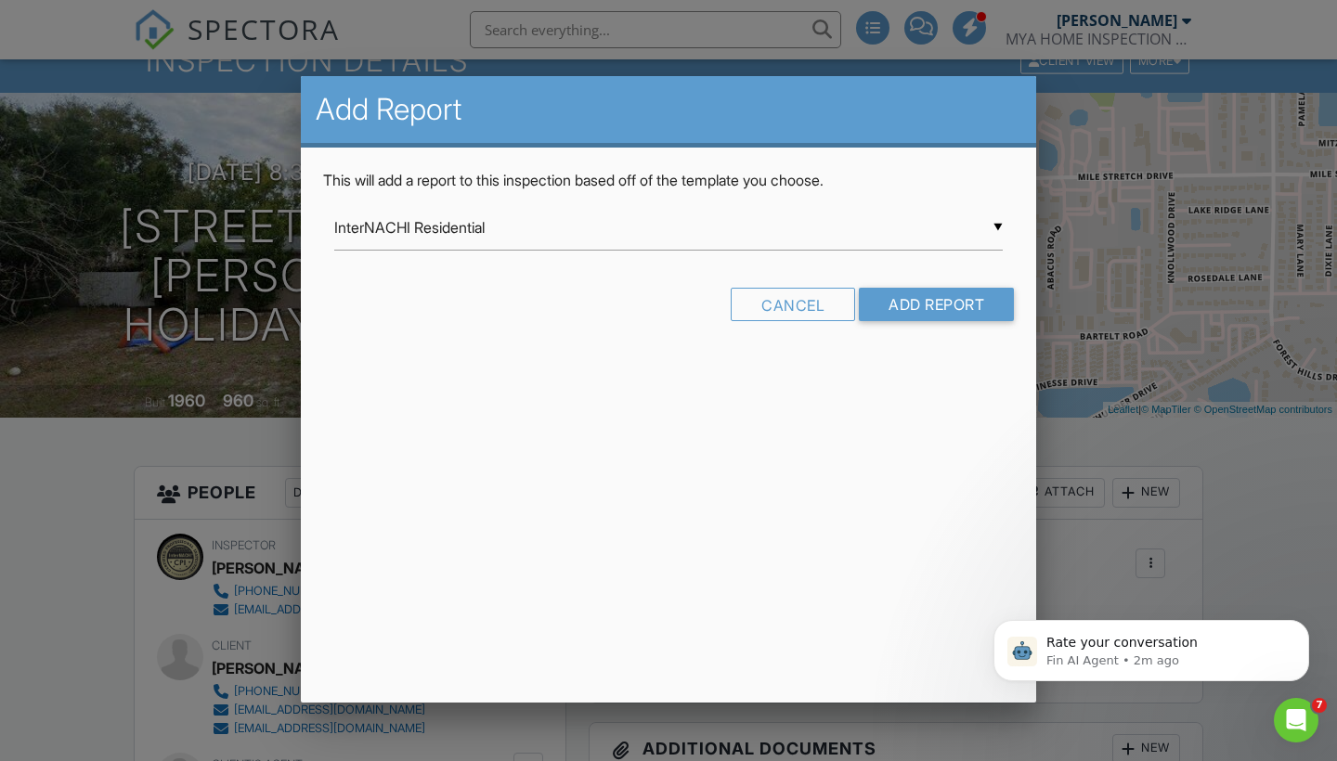
click at [914, 253] on div "▼ InterNACHI Residential InterNACHI Residential Room-by-Room Residential Templa…" at bounding box center [668, 237] width 691 height 64
click at [924, 227] on div "▼ InterNACHI Residential InterNACHI Residential Room-by-Room Residential Templa…" at bounding box center [668, 227] width 669 height 45
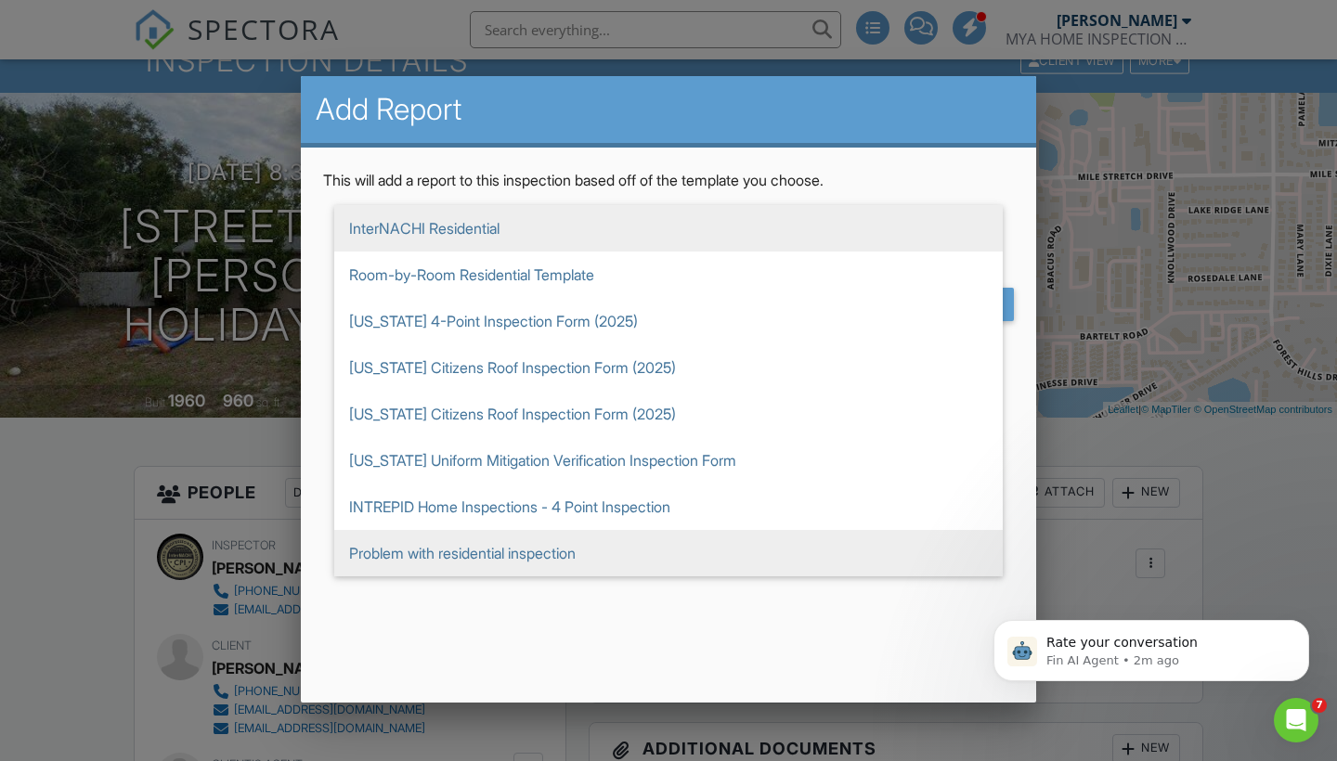
click at [493, 546] on span "Problem with residential inspection" at bounding box center [668, 553] width 669 height 46
type input "Problem with residential inspection"
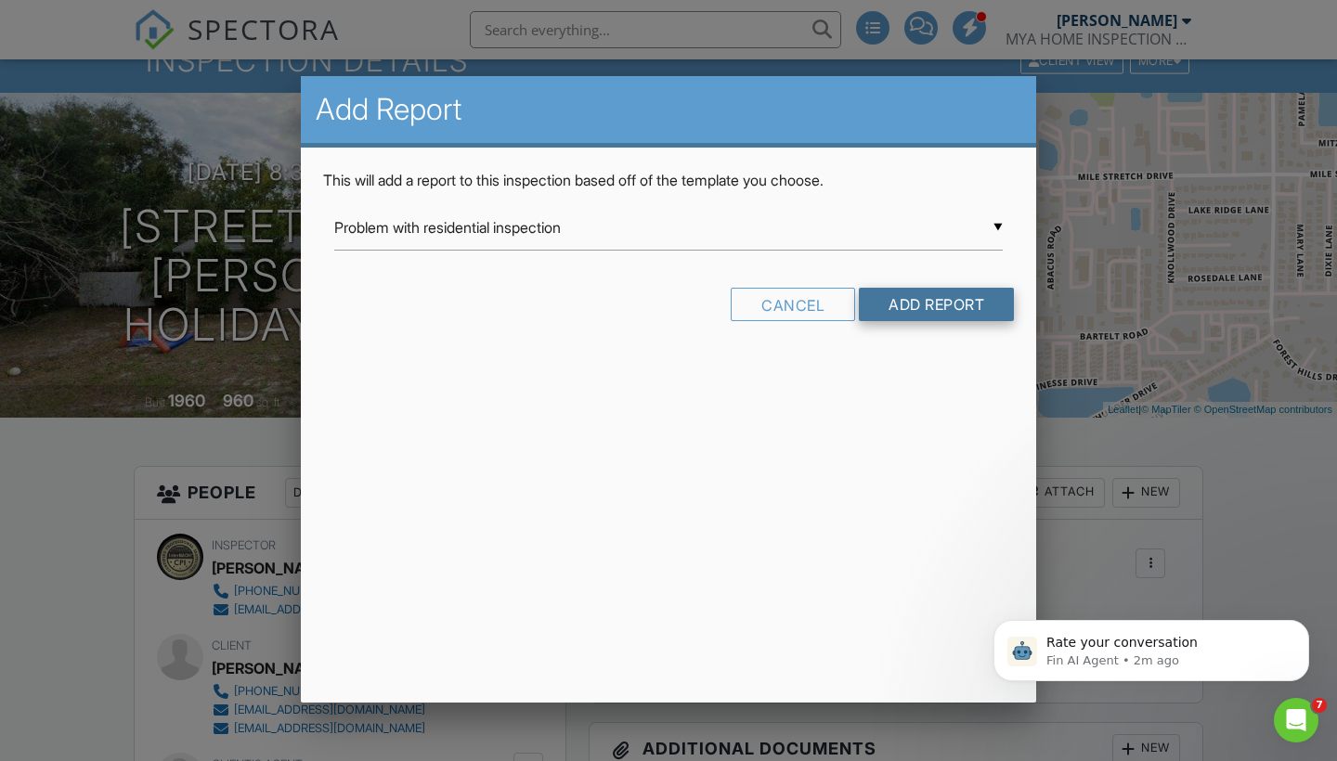
click at [954, 318] on input "Add Report" at bounding box center [936, 304] width 155 height 33
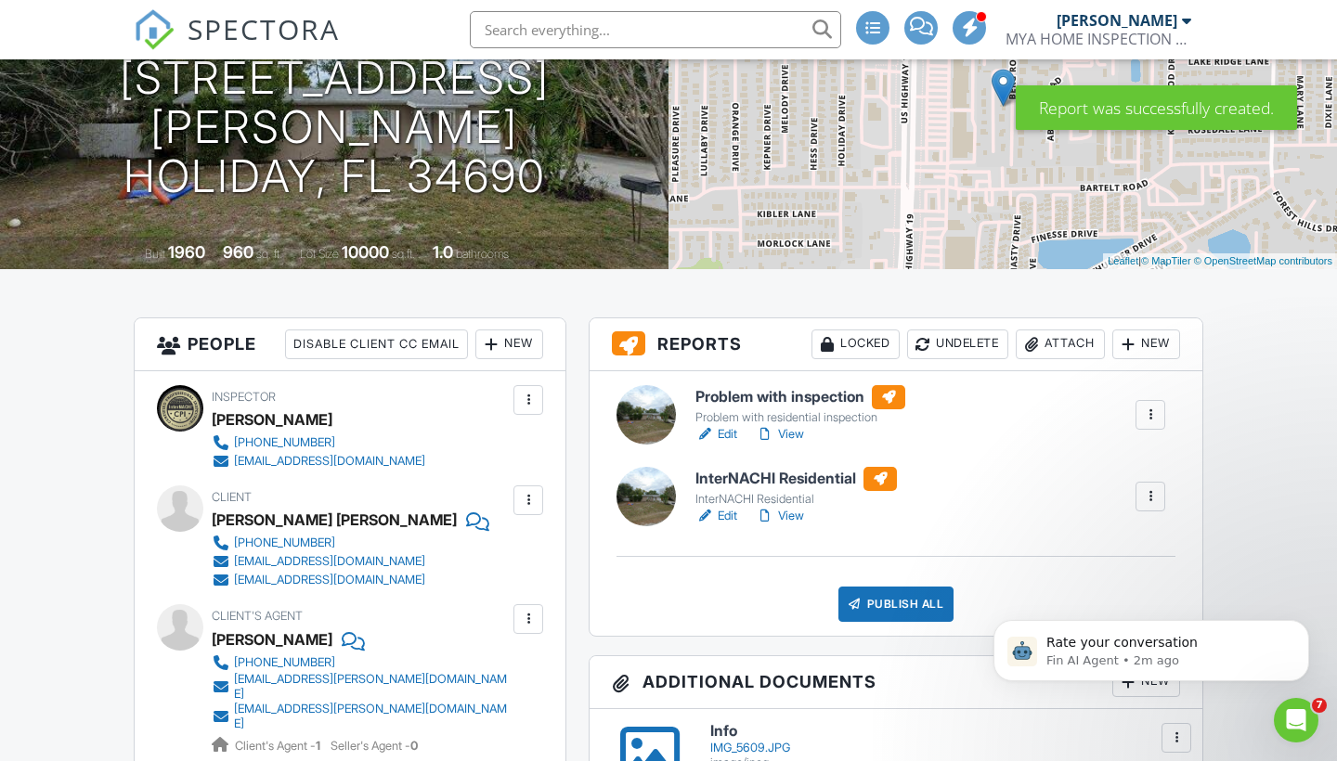
click at [735, 431] on link "Edit" at bounding box center [716, 434] width 42 height 19
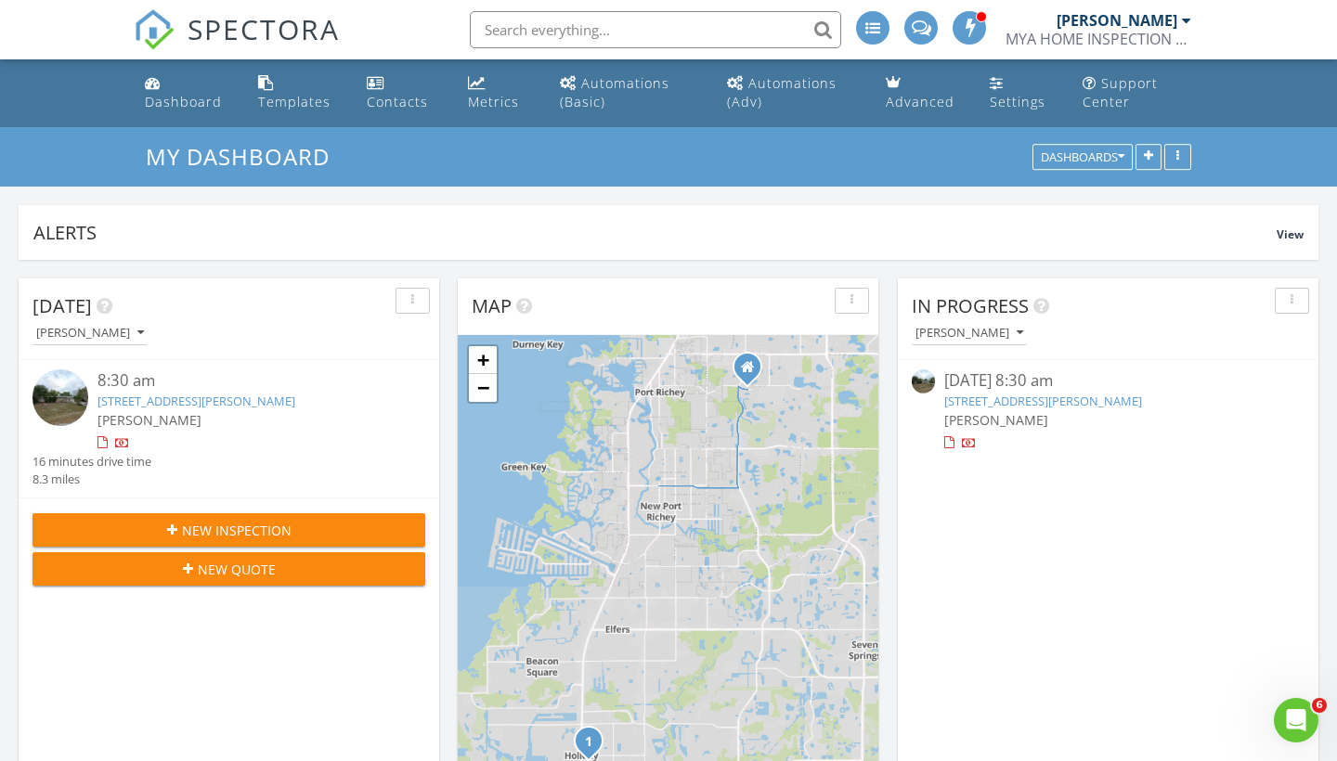
click at [966, 413] on span "[PERSON_NAME]" at bounding box center [996, 420] width 104 height 18
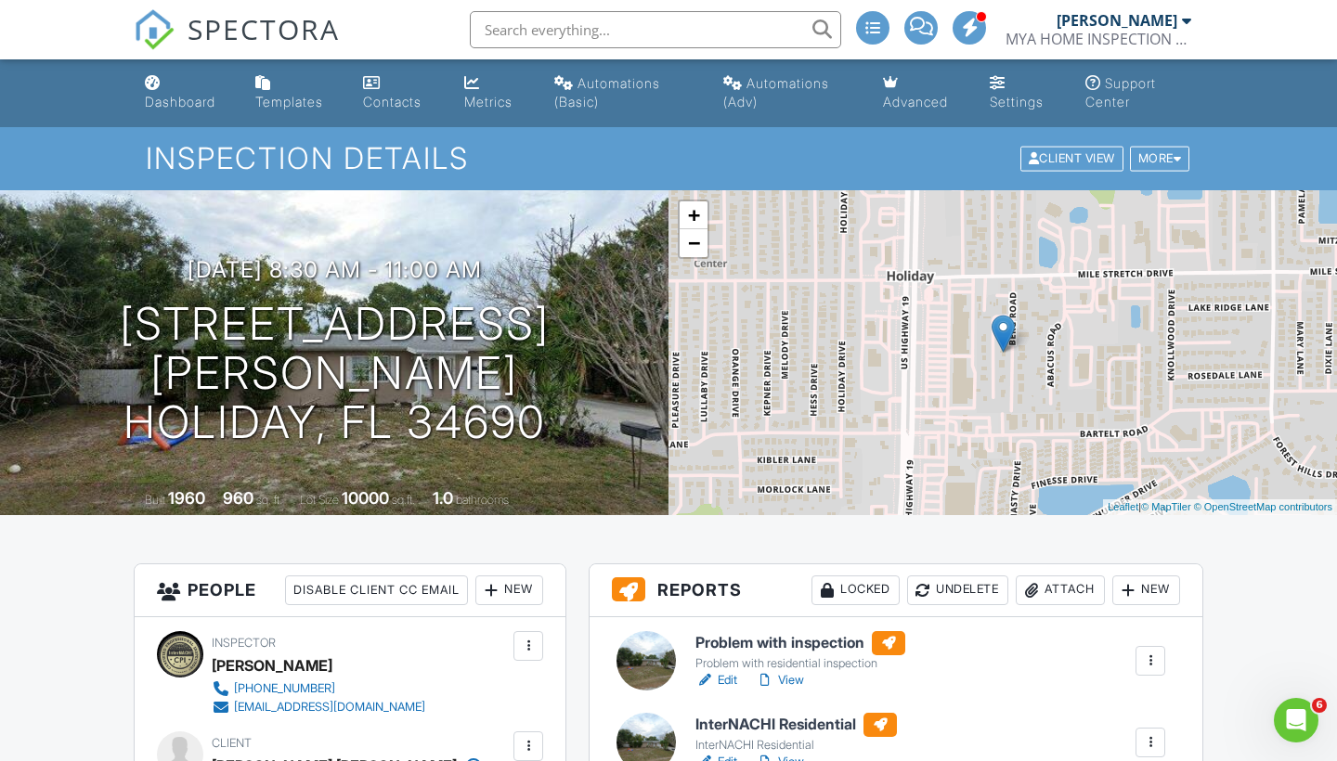
click at [782, 675] on link "View" at bounding box center [780, 680] width 48 height 19
click at [721, 687] on link "Edit" at bounding box center [716, 680] width 42 height 19
